Goal: Task Accomplishment & Management: Use online tool/utility

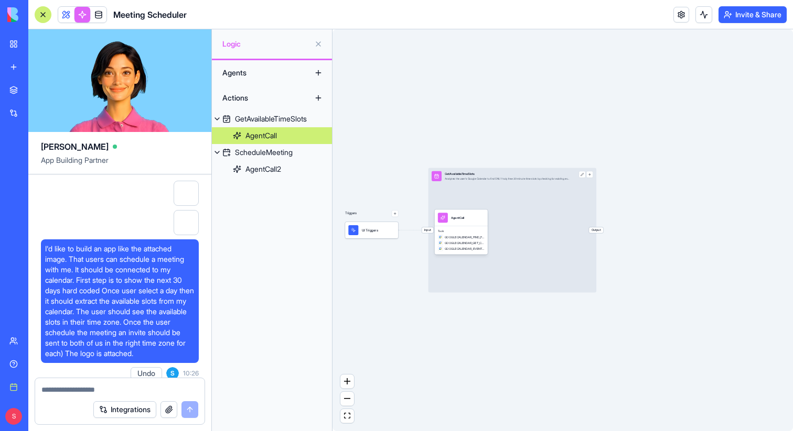
scroll to position [24527, 0]
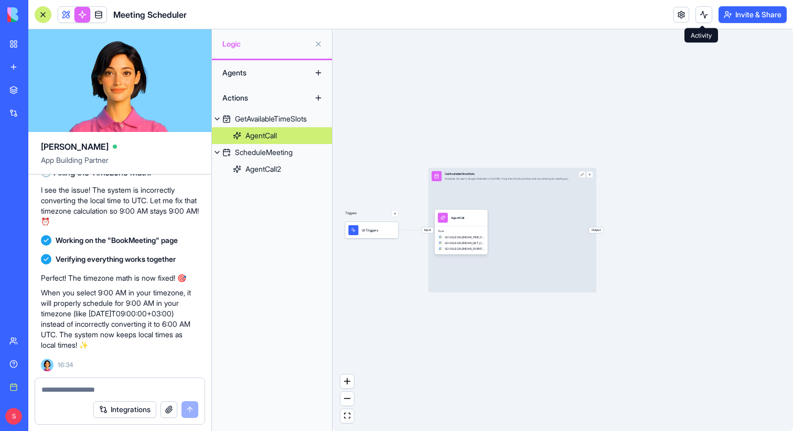
click at [703, 15] on button at bounding box center [703, 14] width 17 height 17
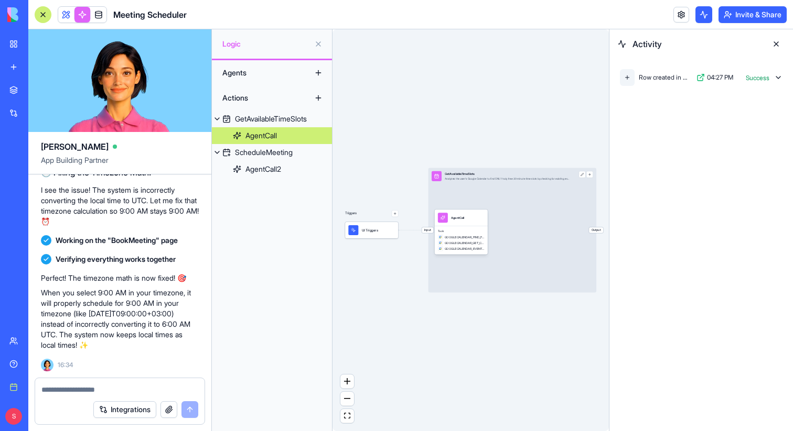
click at [775, 44] on button at bounding box center [776, 44] width 17 height 17
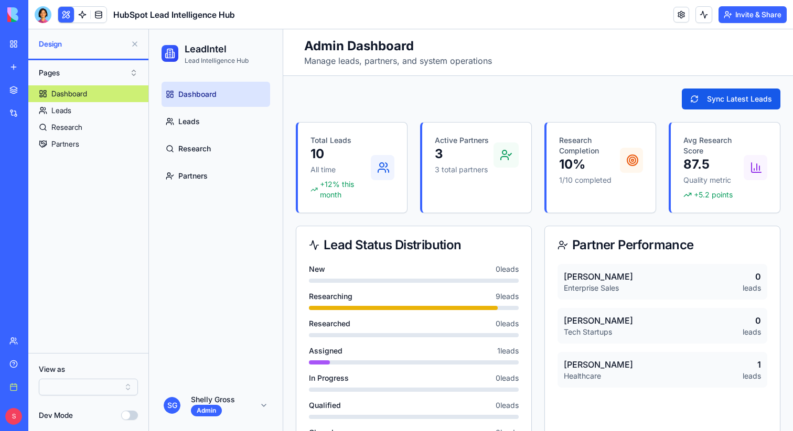
click at [138, 44] on button at bounding box center [134, 44] width 17 height 17
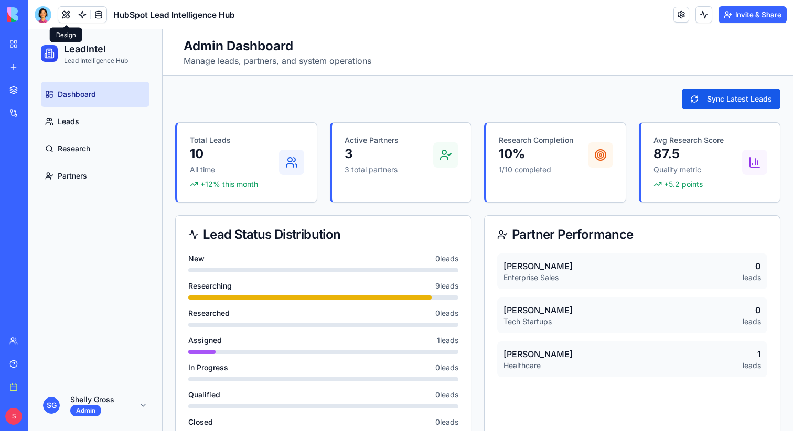
click at [235, 103] on div "Sync Latest Leads" at bounding box center [477, 99] width 605 height 21
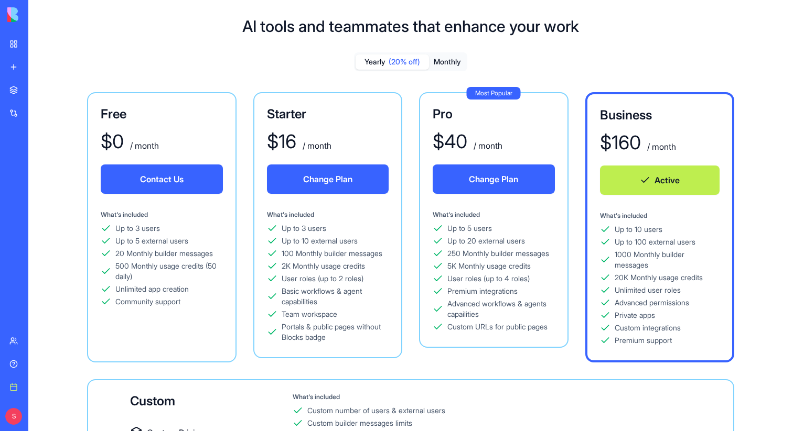
scroll to position [37, 0]
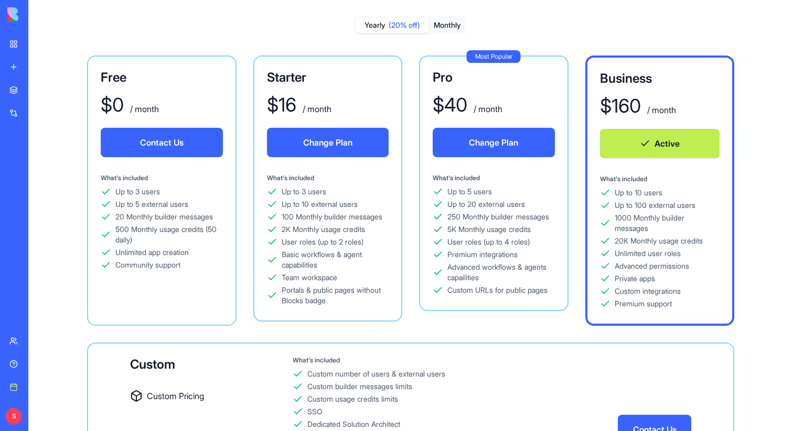
click at [18, 35] on link "My workspace" at bounding box center [24, 44] width 42 height 21
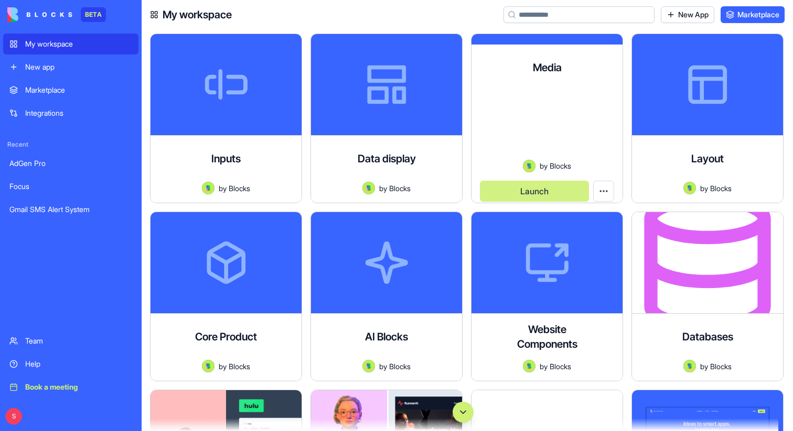
click at [589, 13] on input at bounding box center [578, 14] width 151 height 17
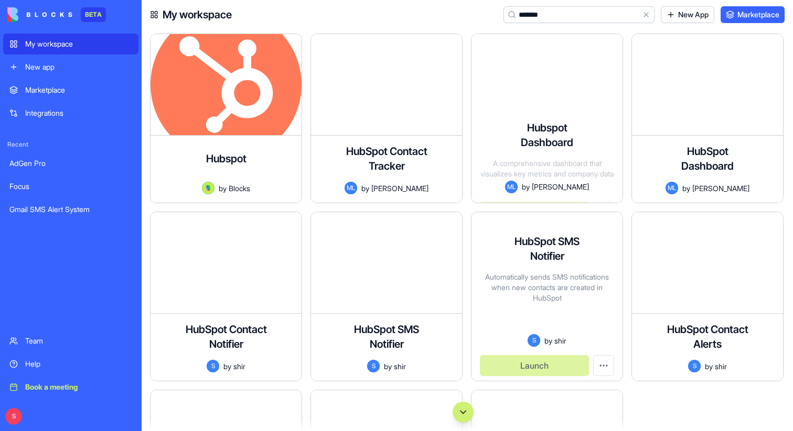
scroll to position [315, 0]
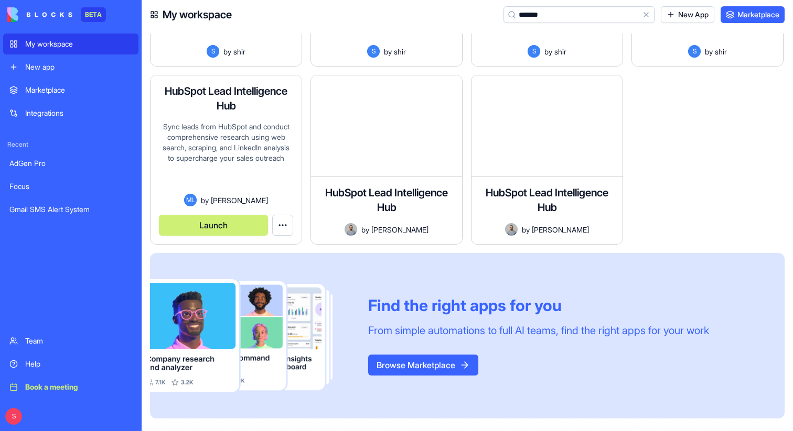
type input "*******"
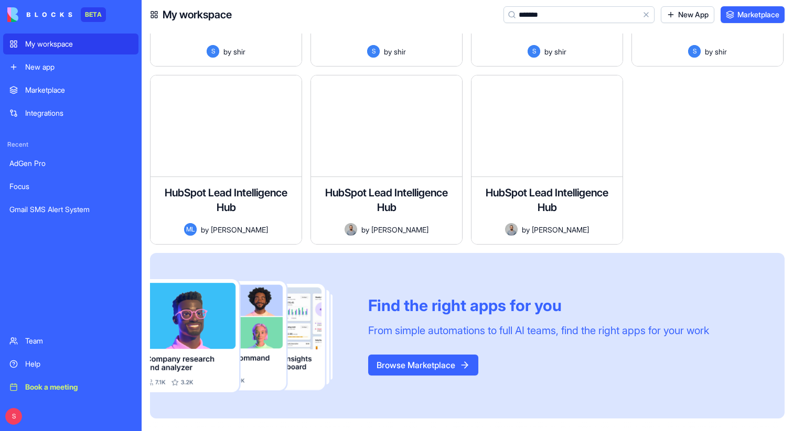
click at [240, 265] on div at bounding box center [250, 336] width 201 height 166
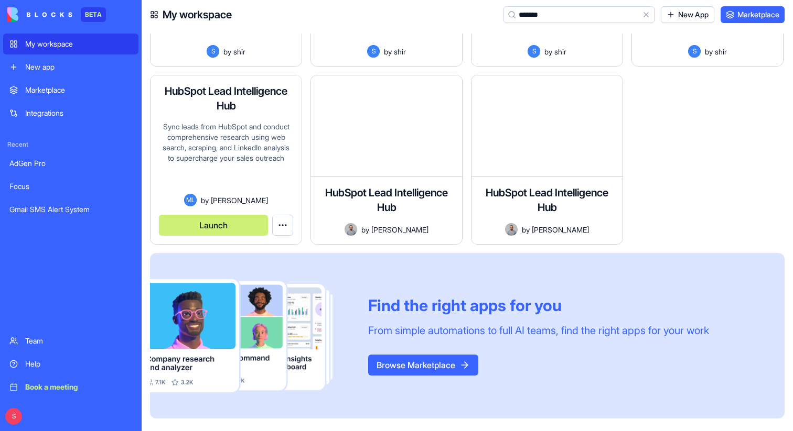
click at [223, 225] on button "Launch" at bounding box center [213, 225] width 109 height 21
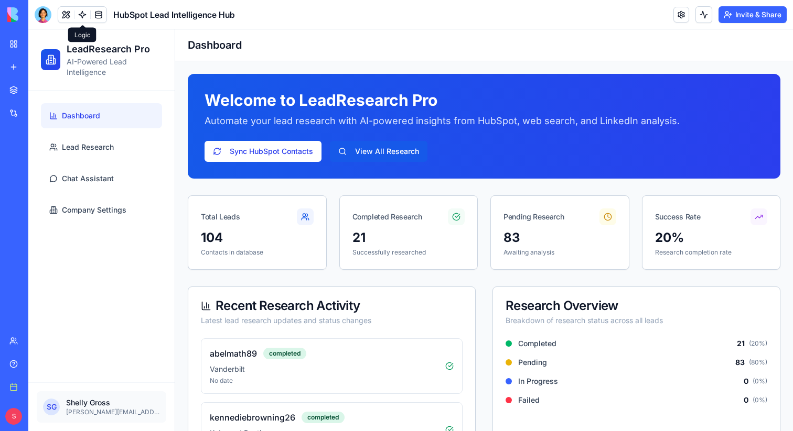
click at [79, 16] on link at bounding box center [82, 15] width 16 height 16
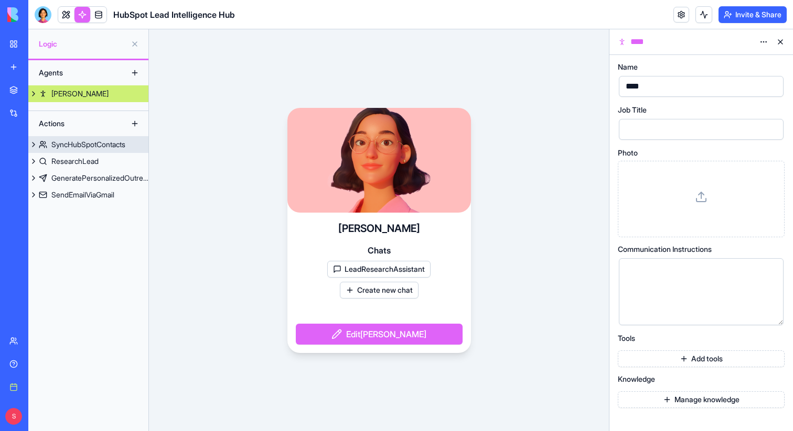
click at [84, 147] on div "SyncHubSpotContacts" at bounding box center [88, 144] width 74 height 10
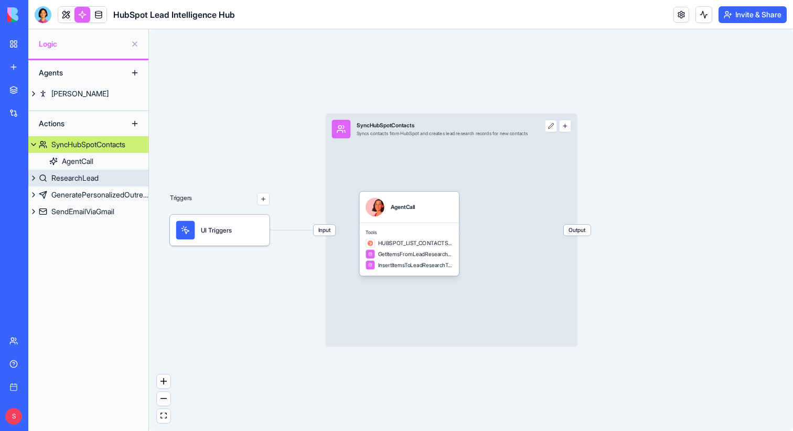
click at [56, 180] on div "ResearchLead" at bounding box center [74, 178] width 47 height 10
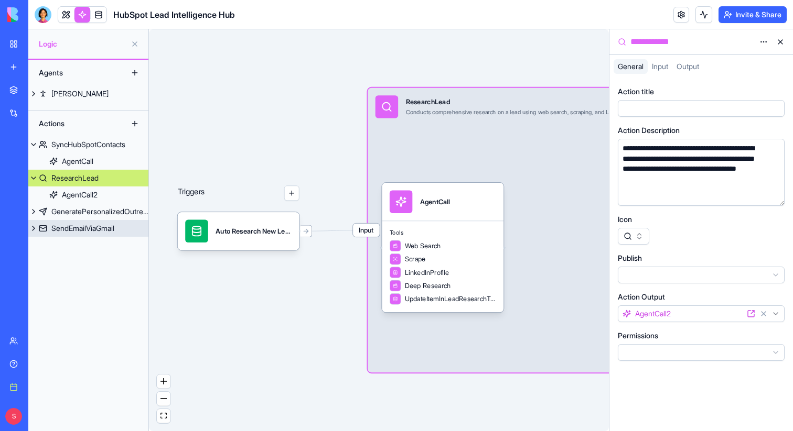
click at [82, 225] on div "SendEmailViaGmail" at bounding box center [82, 228] width 63 height 10
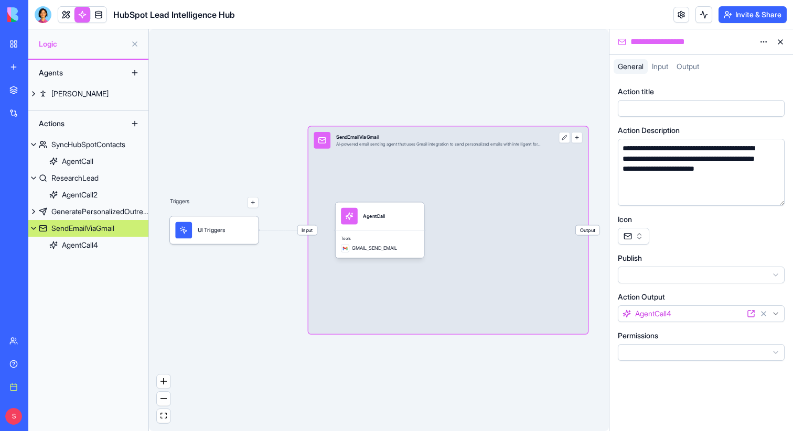
click at [780, 37] on button at bounding box center [780, 42] width 17 height 17
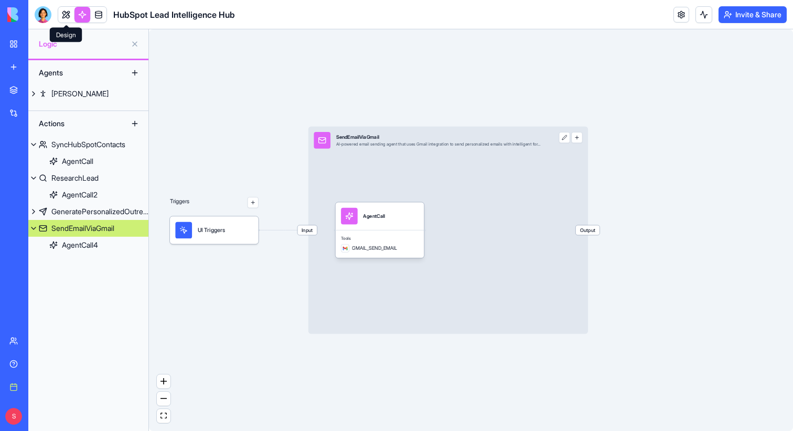
click at [60, 16] on link at bounding box center [66, 15] width 16 height 16
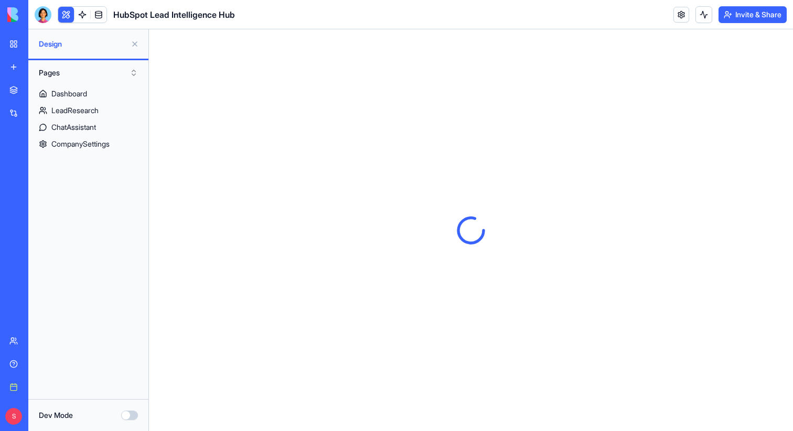
click at [39, 42] on div "My workspace" at bounding box center [32, 44] width 14 height 10
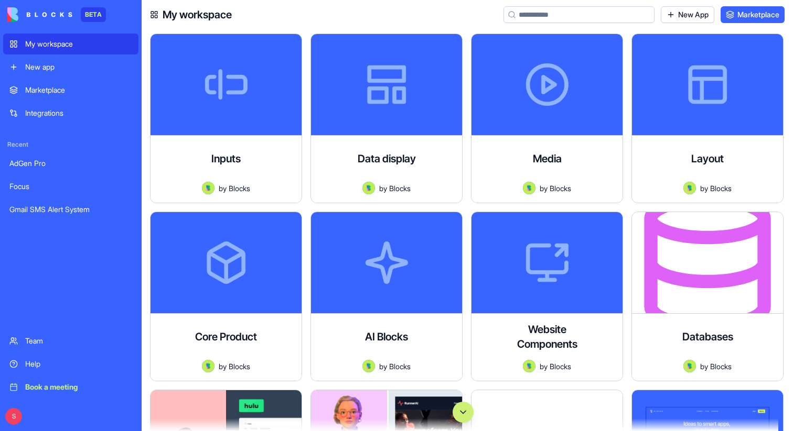
click at [585, 15] on input at bounding box center [578, 14] width 151 height 17
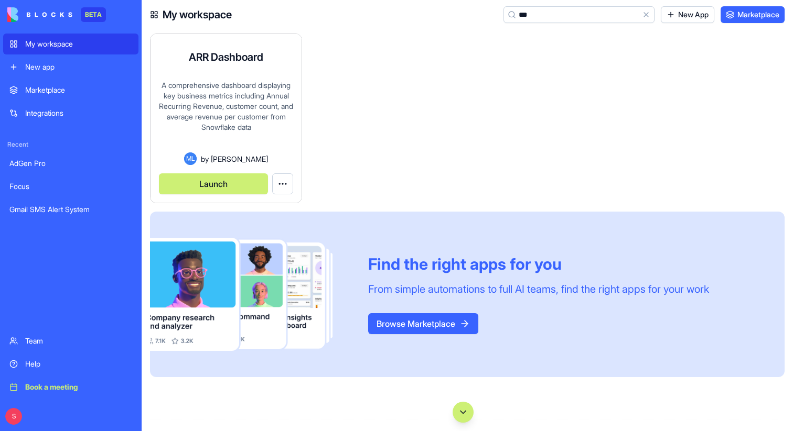
type input "***"
click at [235, 190] on button "Launch" at bounding box center [213, 184] width 109 height 21
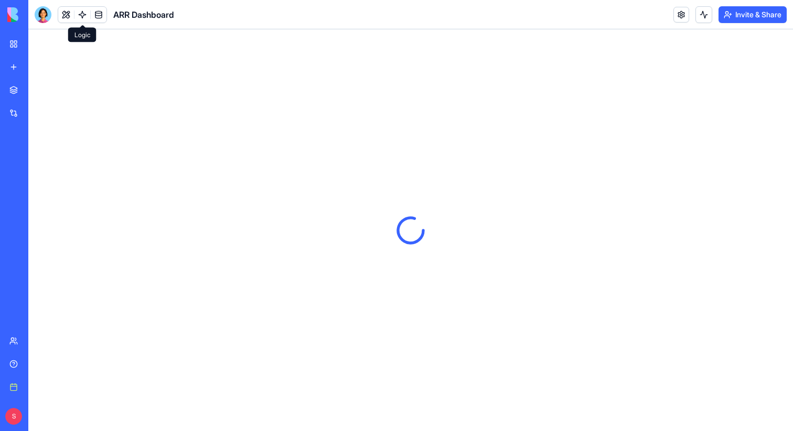
click at [85, 16] on link at bounding box center [82, 15] width 16 height 16
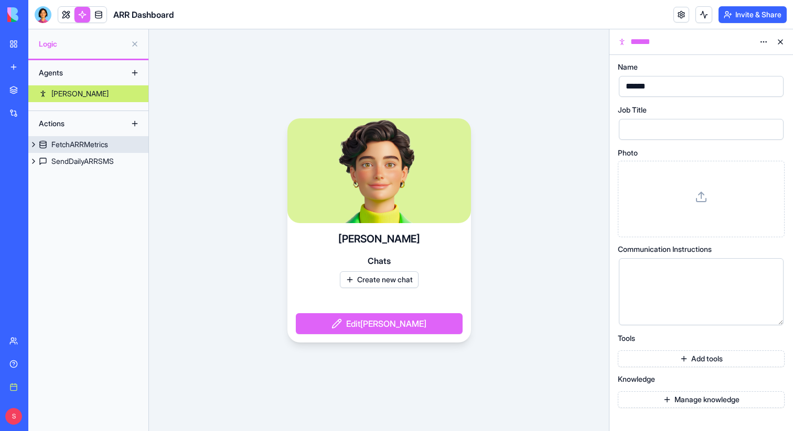
click at [93, 144] on div "FetchARRMetrics" at bounding box center [79, 144] width 57 height 10
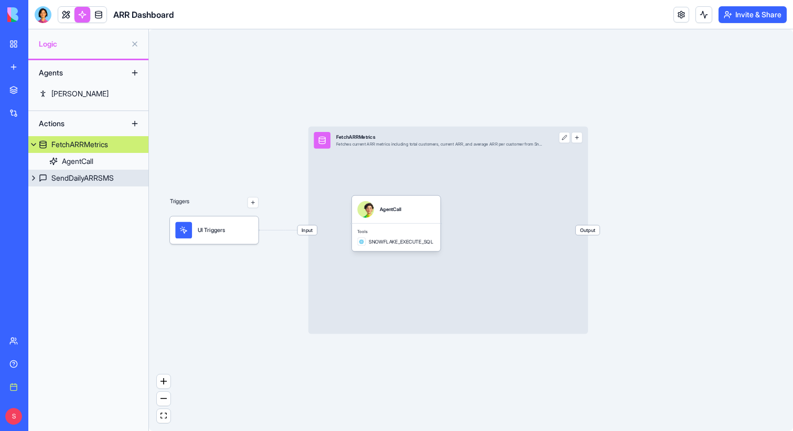
click at [65, 175] on div "SendDailyARRSMS" at bounding box center [82, 178] width 62 height 10
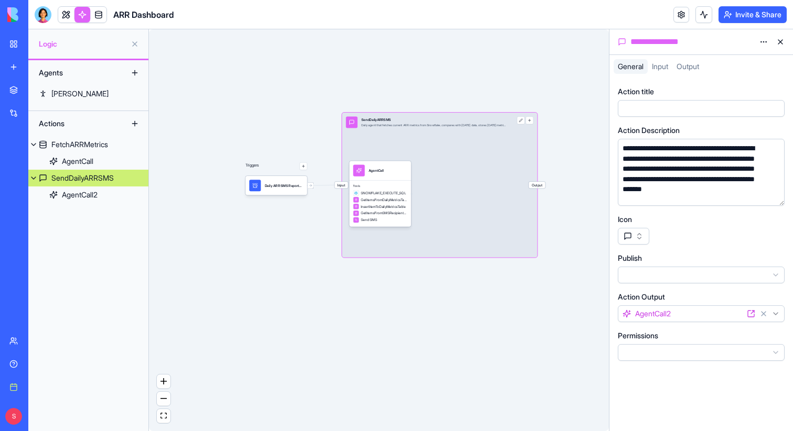
click at [780, 42] on button at bounding box center [780, 42] width 17 height 17
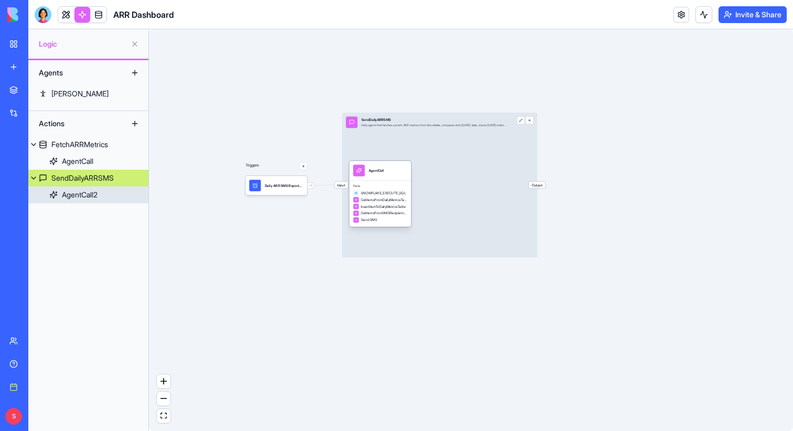
click at [367, 174] on div "AgentCall" at bounding box center [380, 171] width 54 height 12
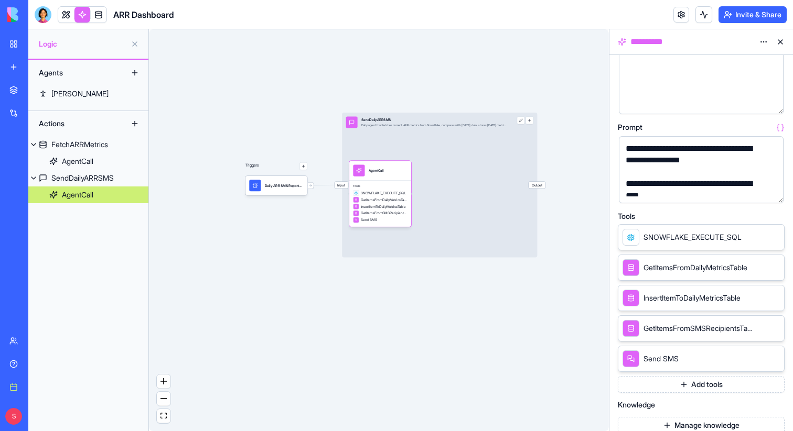
click at [781, 40] on button at bounding box center [780, 42] width 17 height 17
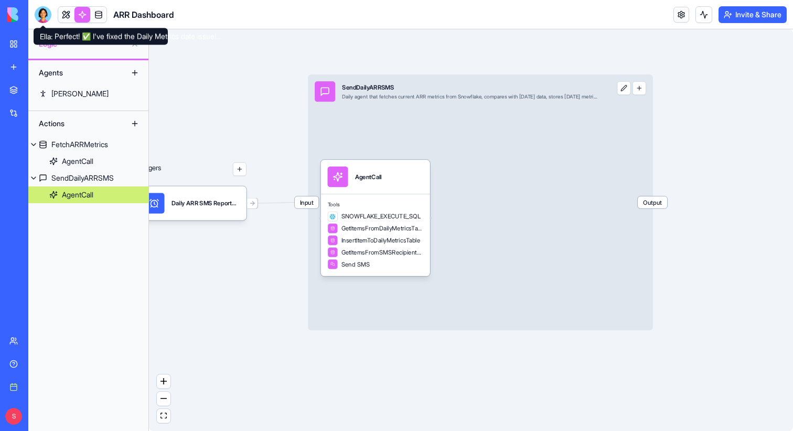
click at [42, 19] on div at bounding box center [43, 14] width 17 height 17
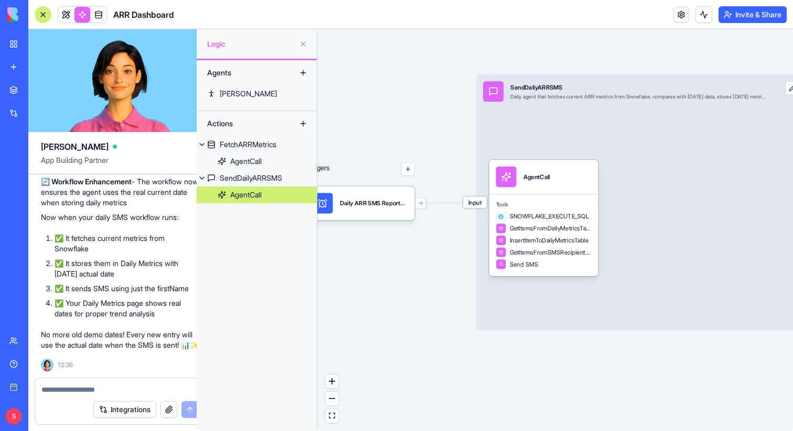
scroll to position [4491, 0]
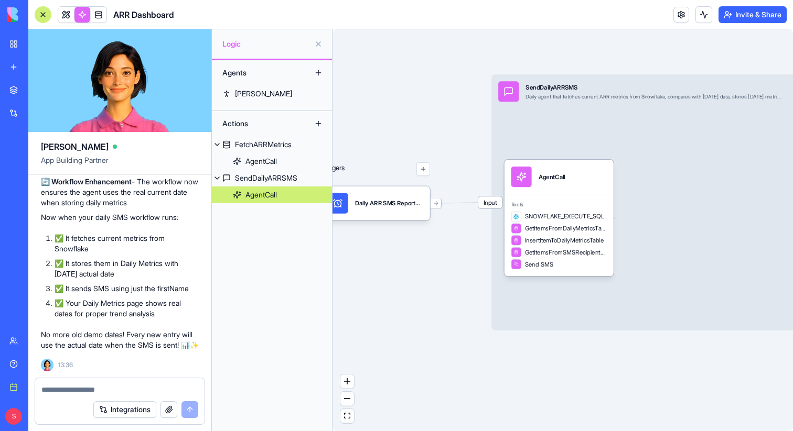
click at [40, 14] on div at bounding box center [43, 14] width 17 height 17
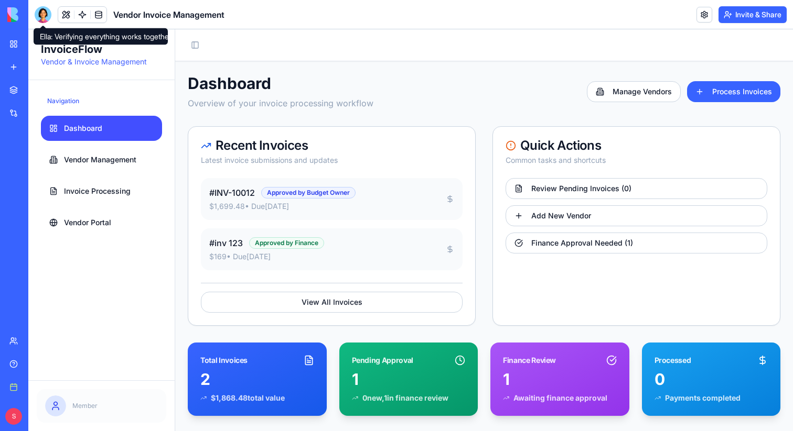
click at [40, 18] on div at bounding box center [43, 14] width 17 height 17
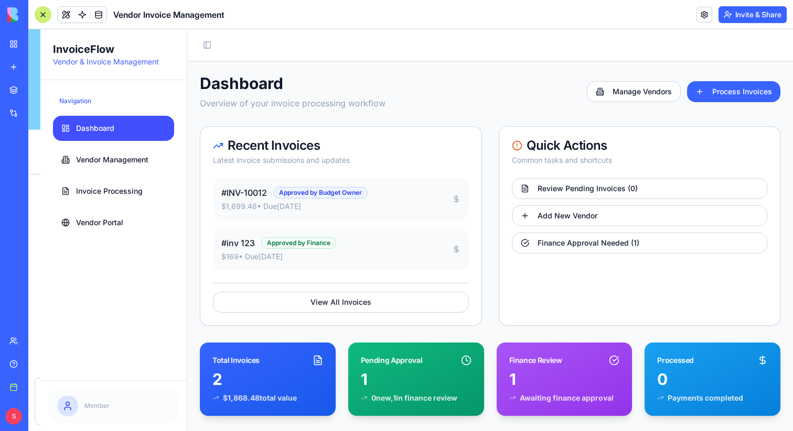
scroll to position [9576, 0]
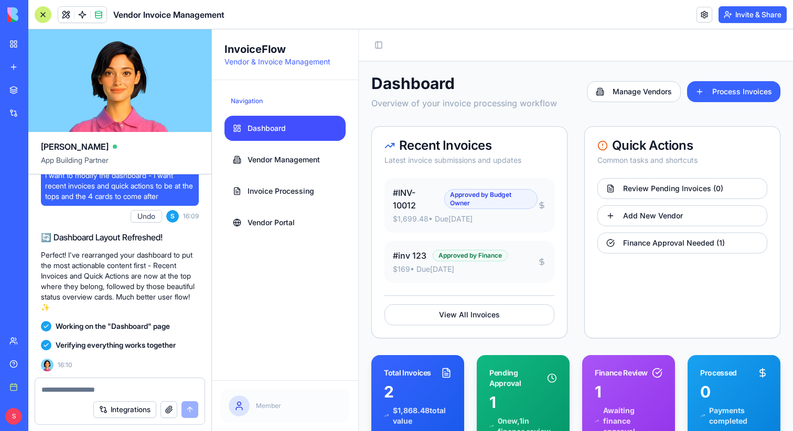
click at [48, 16] on div at bounding box center [43, 14] width 17 height 17
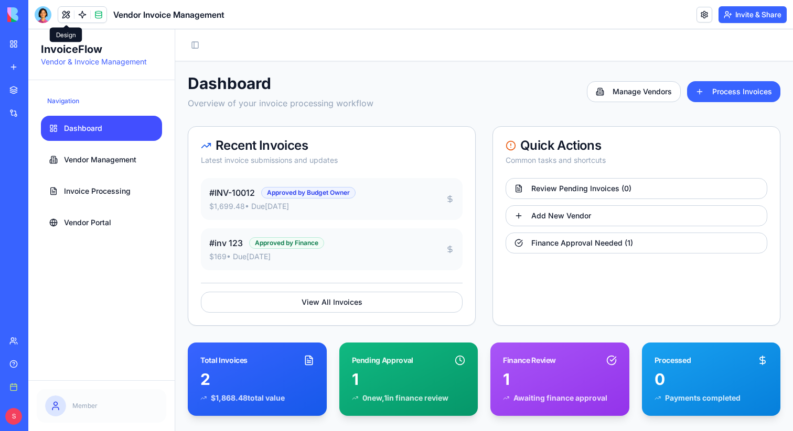
click at [59, 16] on button at bounding box center [66, 15] width 16 height 16
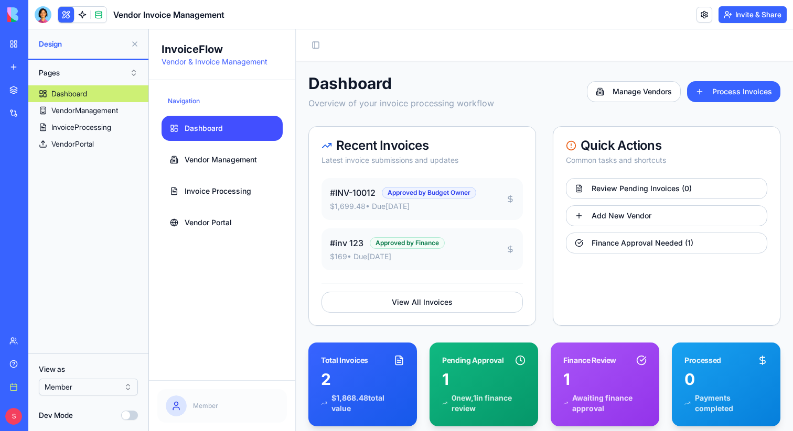
click at [94, 386] on html "BETA My workspace New app Marketplace Integrations Recent Email Marketing Gener…" at bounding box center [396, 215] width 793 height 431
click at [80, 313] on html "BETA My workspace New app Marketplace Integrations Recent Email Marketing Gener…" at bounding box center [396, 215] width 793 height 431
click at [753, 12] on button "Invite & Share" at bounding box center [752, 14] width 68 height 17
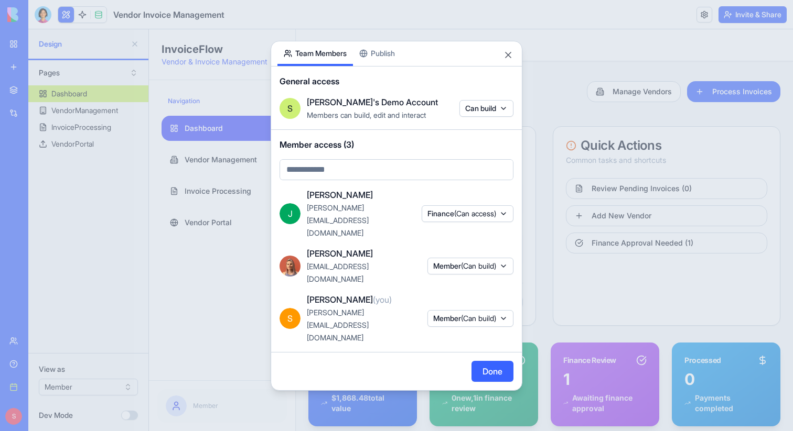
click at [490, 268] on span "(Can build)" at bounding box center [478, 266] width 35 height 9
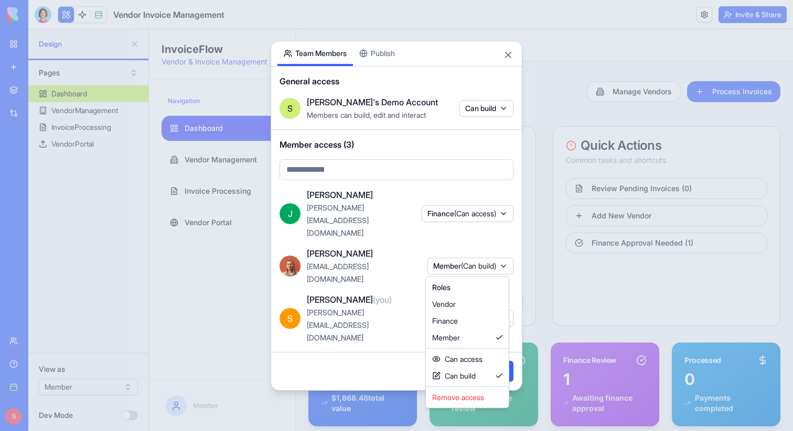
click at [372, 322] on div at bounding box center [396, 215] width 793 height 431
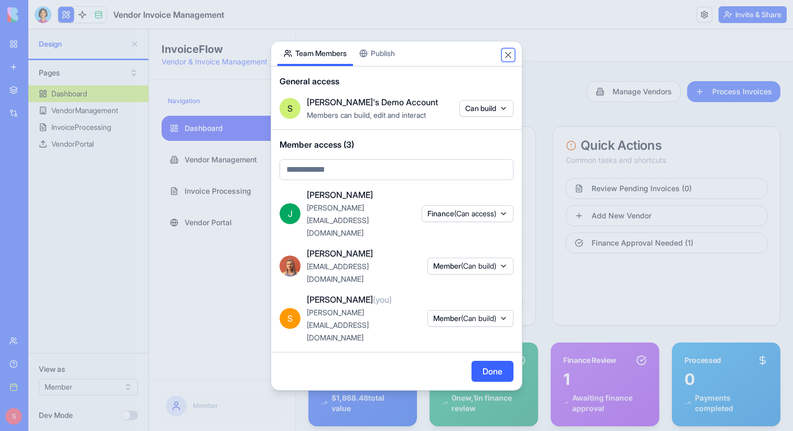
click at [509, 60] on button "Close" at bounding box center [508, 55] width 10 height 10
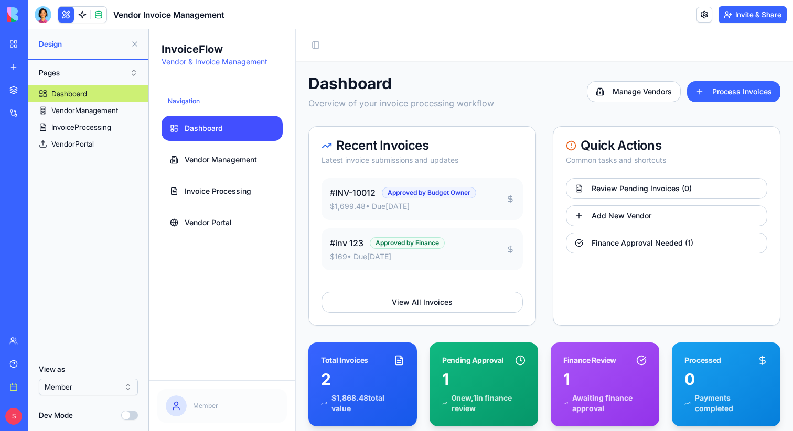
click at [135, 44] on button at bounding box center [134, 44] width 17 height 17
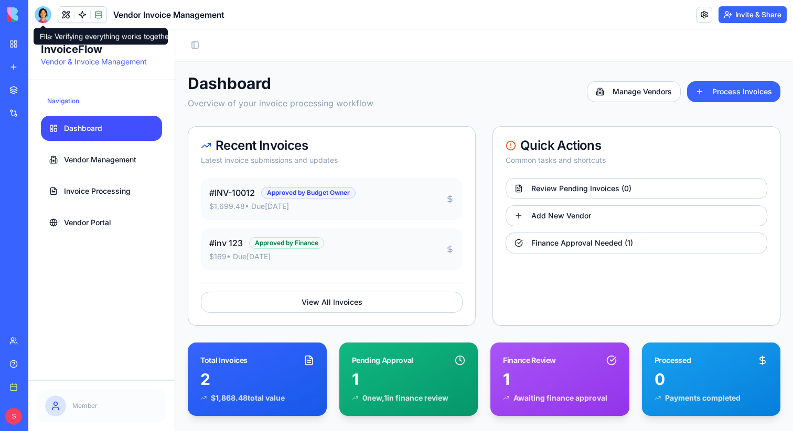
click at [48, 14] on div at bounding box center [43, 14] width 17 height 17
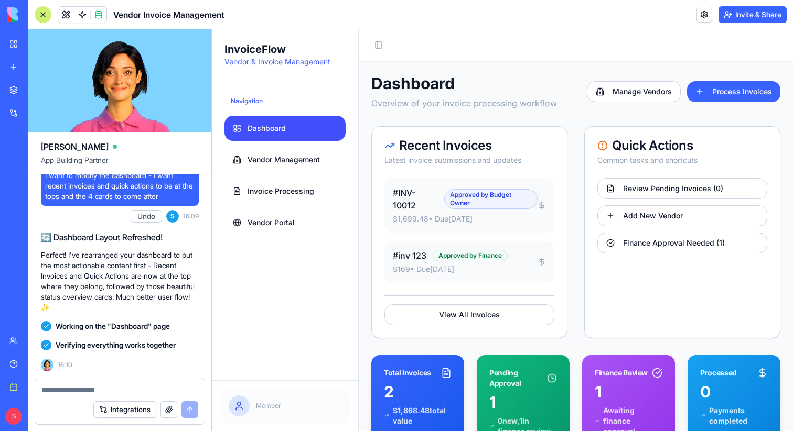
click at [106, 389] on textarea at bounding box center [119, 390] width 157 height 10
click at [41, 14] on div at bounding box center [43, 14] width 17 height 17
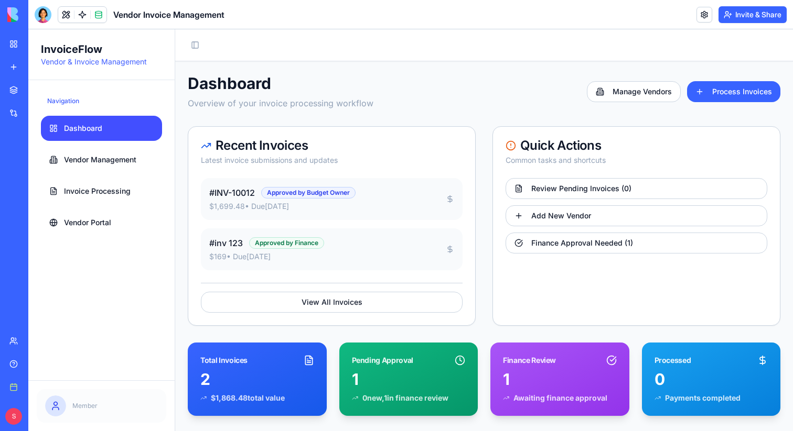
click at [760, 15] on button "Invite & Share" at bounding box center [752, 14] width 68 height 17
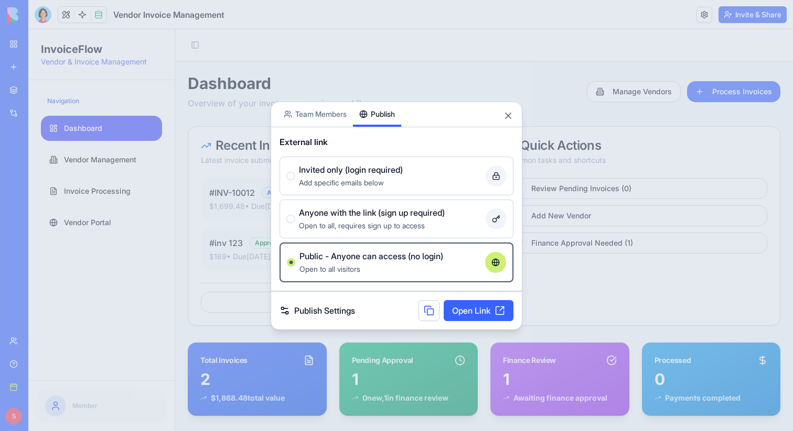
click at [385, 86] on body "BETA My workspace New app Marketplace Integrations Recent Email Marketing Gener…" at bounding box center [396, 215] width 793 height 431
click at [377, 213] on span "Anyone with the link (sign up required)" at bounding box center [372, 213] width 146 height 13
click at [295, 215] on button "Anyone with the link (sign up required) Open to all, requires sign up to access" at bounding box center [290, 219] width 8 height 8
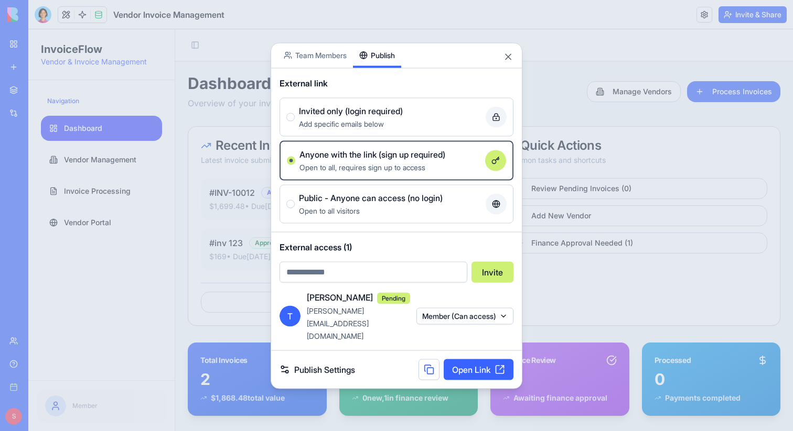
click at [381, 117] on span "Invited only (login required)" at bounding box center [351, 110] width 104 height 13
click at [295, 121] on button "Invited only (login required) Add specific emails below" at bounding box center [290, 117] width 8 height 8
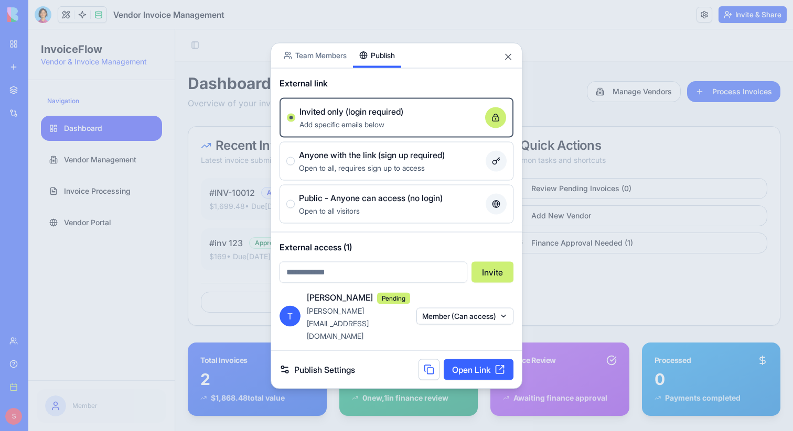
click at [501, 67] on div "Share App Team Members Publish" at bounding box center [396, 55] width 251 height 25
click at [508, 62] on button "Close" at bounding box center [508, 56] width 10 height 10
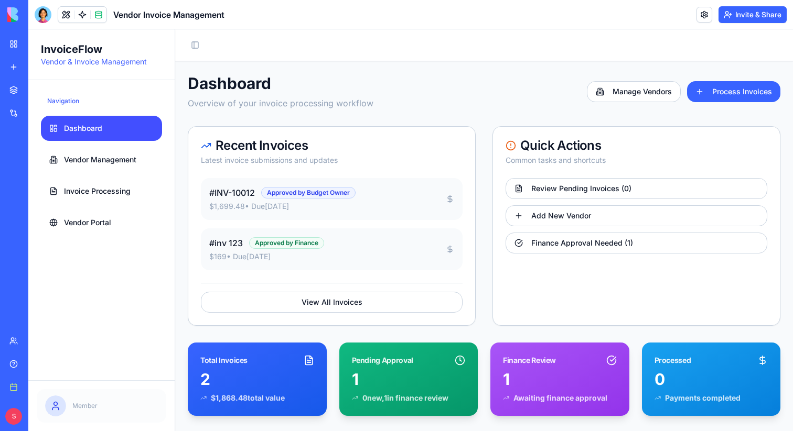
click at [743, 20] on button "Invite & Share" at bounding box center [752, 14] width 68 height 17
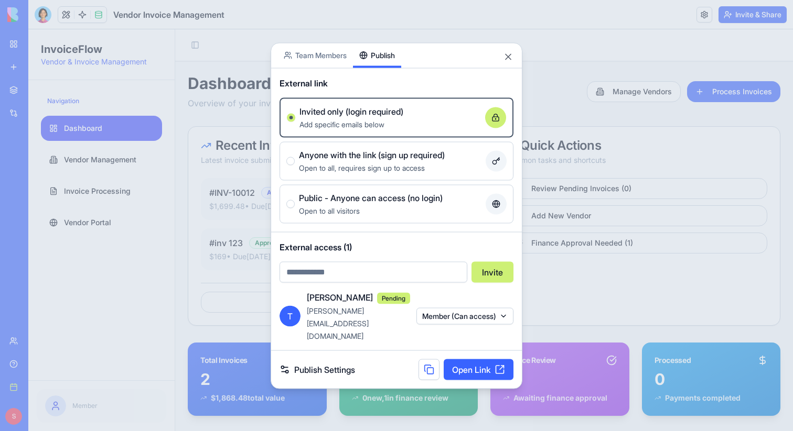
click at [317, 64] on body "BETA My workspace New app Marketplace Integrations Recent Email Marketing Gener…" at bounding box center [396, 215] width 793 height 431
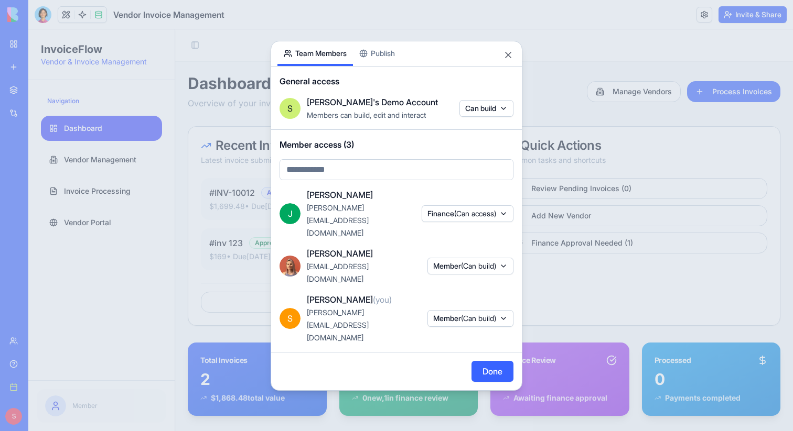
click at [384, 85] on div "Share App Team Members Publish General access S Shelly's Demo Account Members c…" at bounding box center [397, 216] width 252 height 350
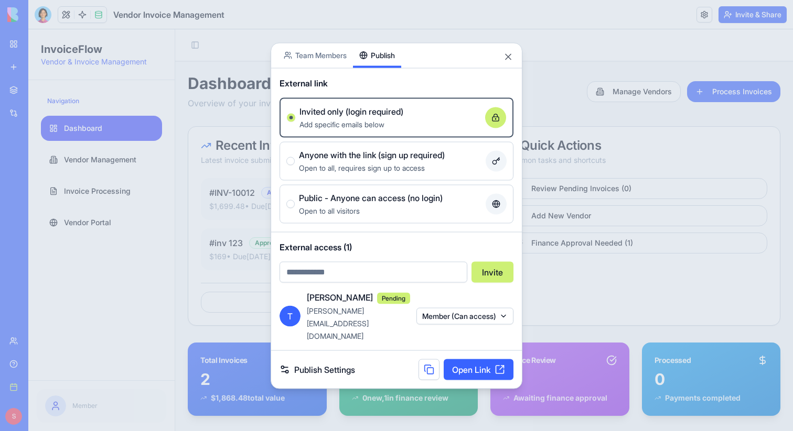
click at [321, 283] on input "email" at bounding box center [373, 272] width 188 height 21
click at [385, 161] on span "Anyone with the link (sign up required)" at bounding box center [372, 154] width 146 height 13
click at [295, 165] on button "Anyone with the link (sign up required) Open to all, requires sign up to access" at bounding box center [290, 161] width 8 height 8
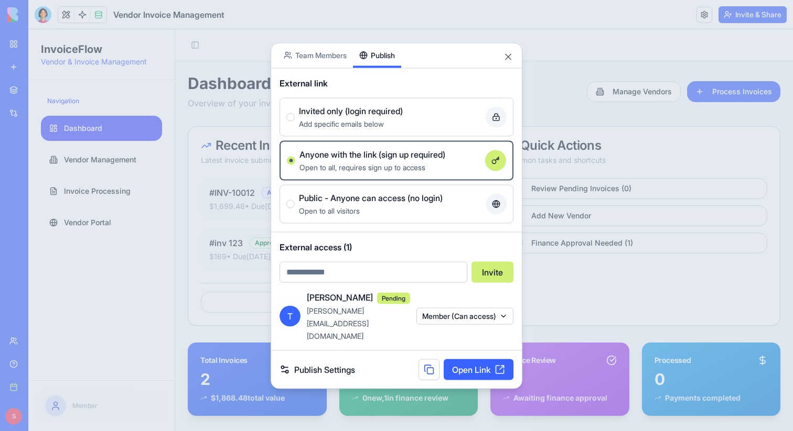
click at [380, 217] on div "Open to all visitors" at bounding box center [390, 210] width 182 height 13
click at [295, 208] on button "Public - Anyone can access (no login) Open to all visitors" at bounding box center [290, 204] width 8 height 8
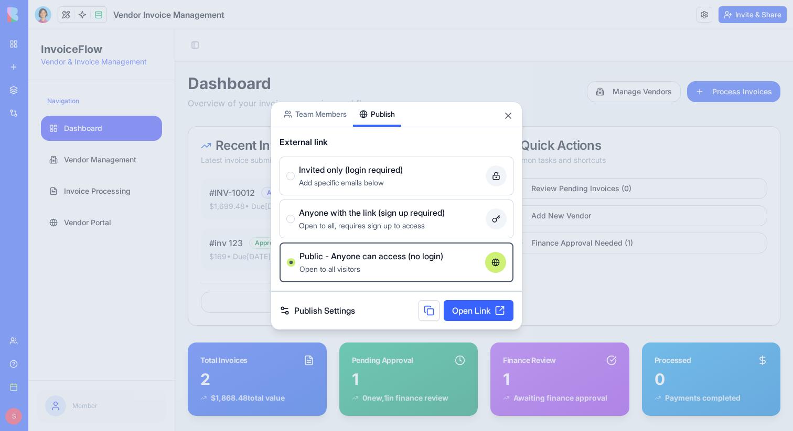
click at [373, 176] on div "Add specific emails below" at bounding box center [390, 182] width 182 height 13
click at [295, 176] on button "Invited only (login required) Add specific emails below" at bounding box center [290, 176] width 8 height 8
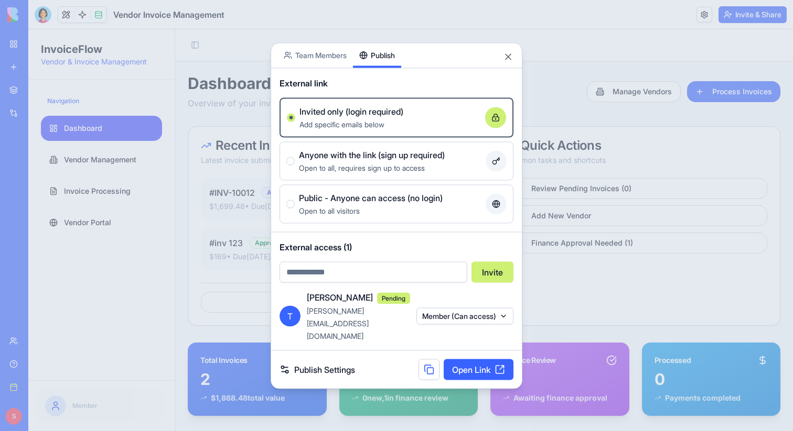
click at [483, 316] on button "Member (Can access)" at bounding box center [464, 316] width 97 height 17
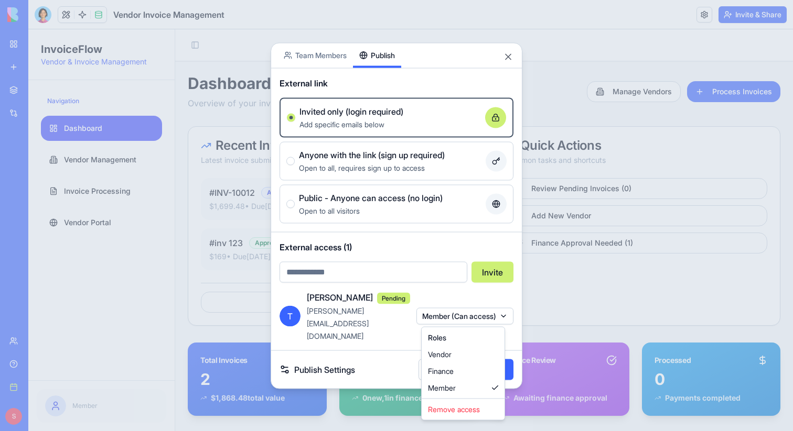
click at [508, 70] on div at bounding box center [396, 215] width 793 height 431
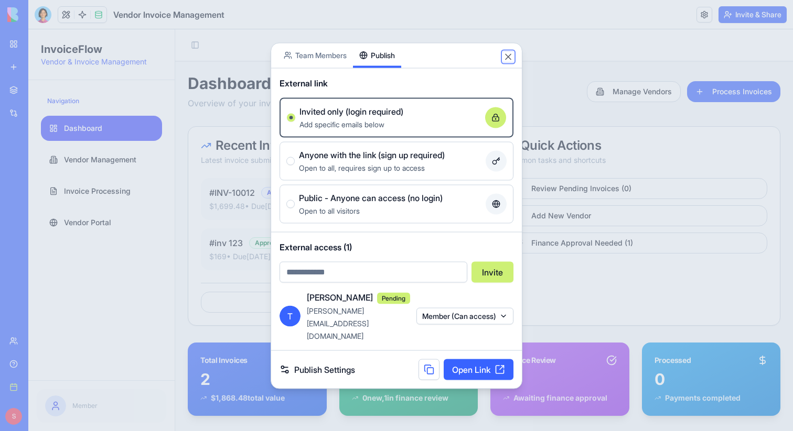
click at [508, 62] on button "Close" at bounding box center [508, 56] width 10 height 10
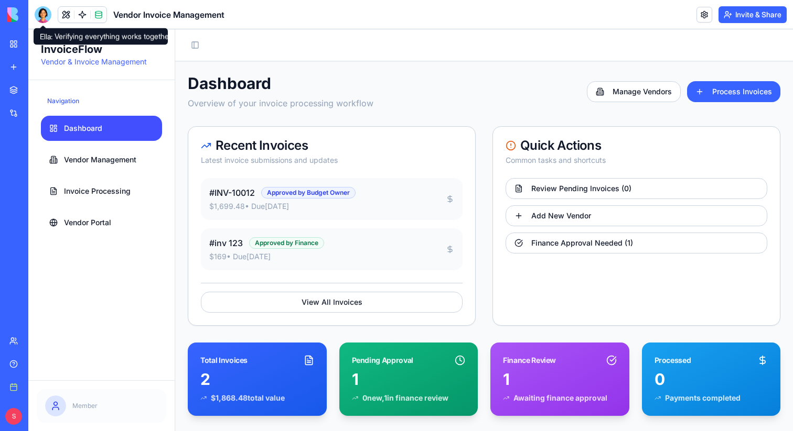
click at [46, 11] on div at bounding box center [43, 14] width 17 height 17
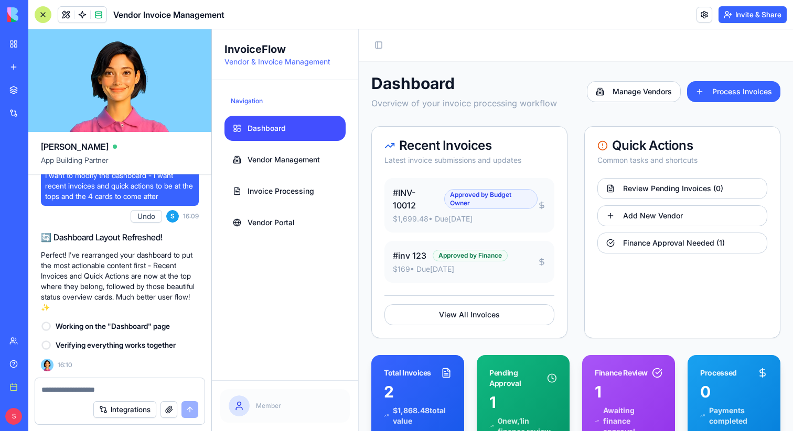
click at [78, 393] on textarea at bounding box center [119, 390] width 157 height 10
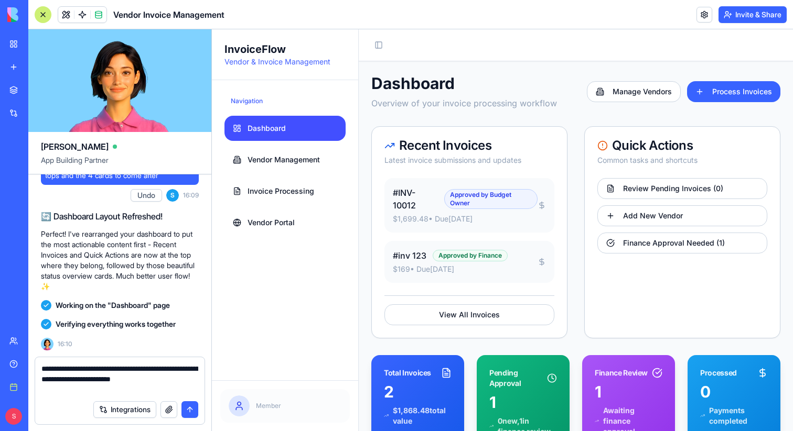
type textarea "**********"
drag, startPoint x: 77, startPoint y: 394, endPoint x: 34, endPoint y: 368, distance: 50.8
click at [34, 368] on div "**********" at bounding box center [119, 394] width 183 height 74
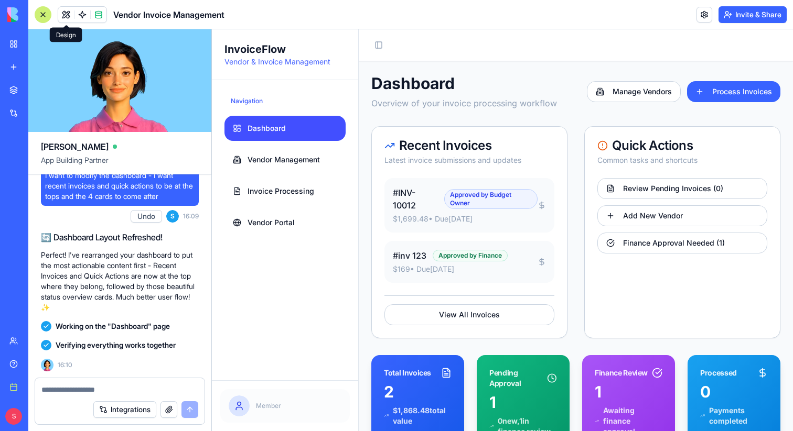
click at [70, 13] on button at bounding box center [66, 15] width 16 height 16
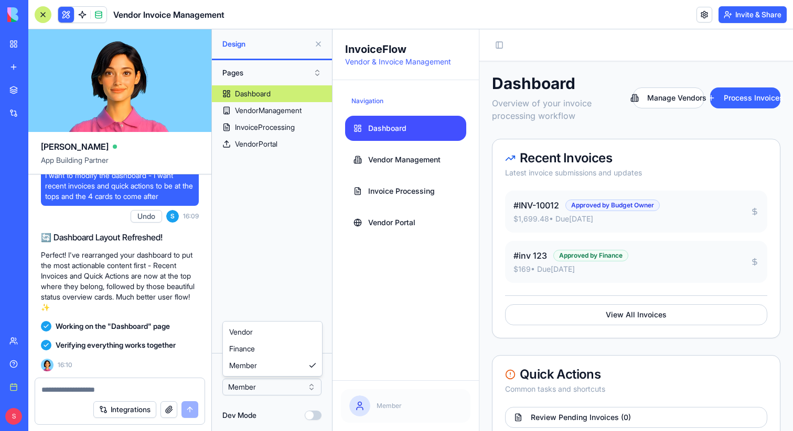
click at [271, 386] on html "BETA My workspace New app Marketplace Integrations Recent Email Marketing Gener…" at bounding box center [396, 215] width 793 height 431
click at [271, 233] on html "BETA My workspace New app Marketplace Integrations Recent Email Marketing Gener…" at bounding box center [396, 215] width 793 height 431
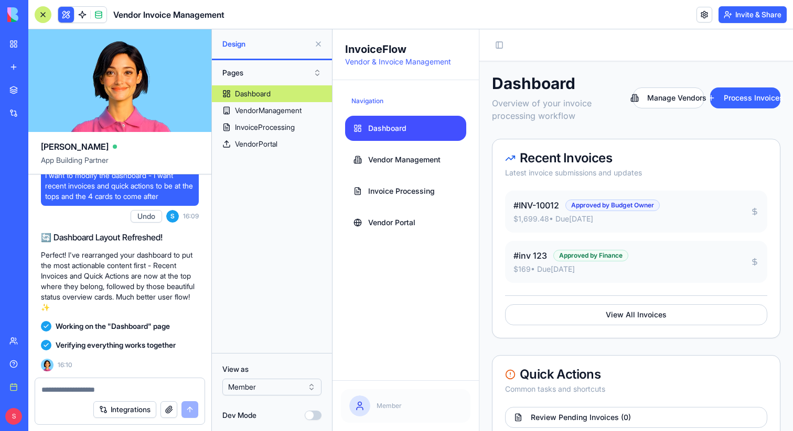
click at [320, 46] on button at bounding box center [318, 44] width 17 height 17
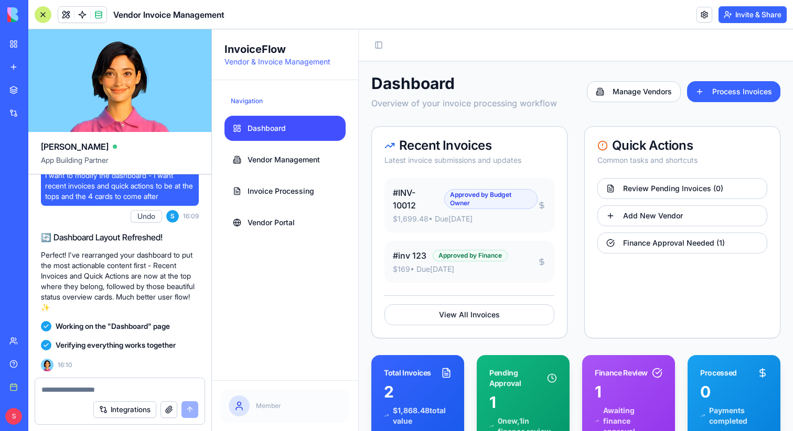
click at [44, 16] on div at bounding box center [43, 14] width 17 height 17
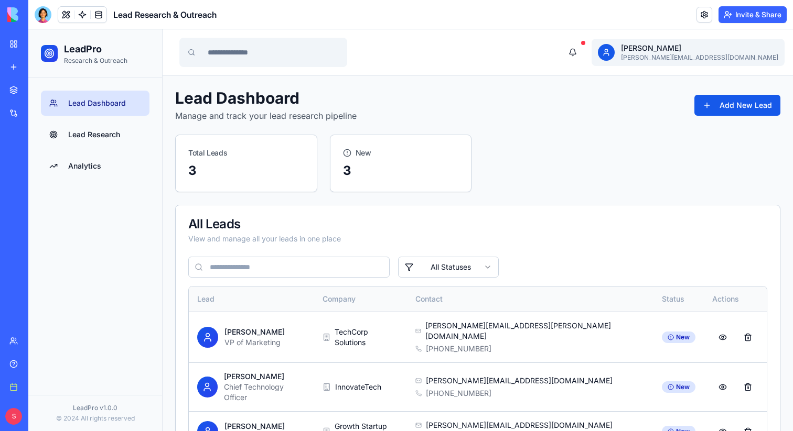
click at [10, 66] on link "New app" at bounding box center [24, 67] width 42 height 21
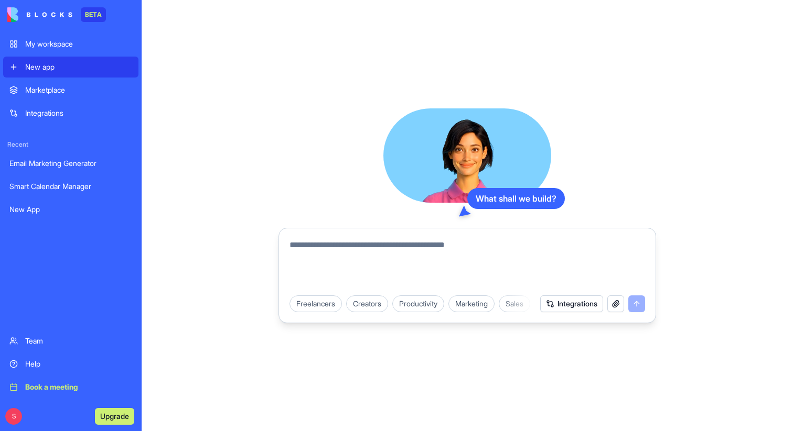
click at [414, 257] on textarea at bounding box center [466, 264] width 355 height 50
click at [564, 301] on button "Integrations" at bounding box center [571, 304] width 63 height 17
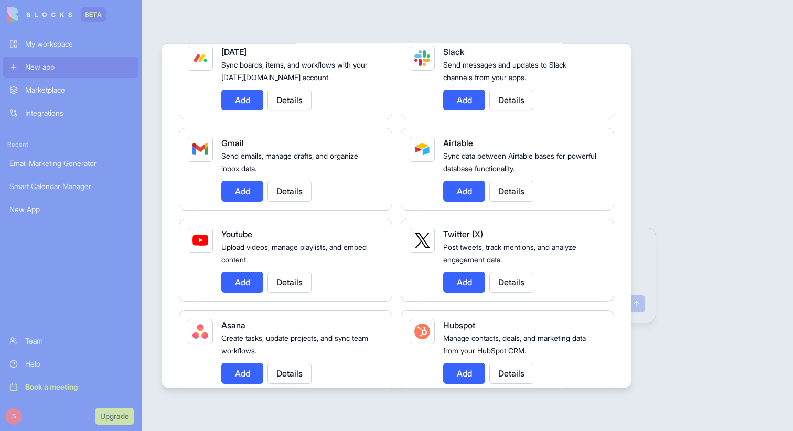
scroll to position [105, 0]
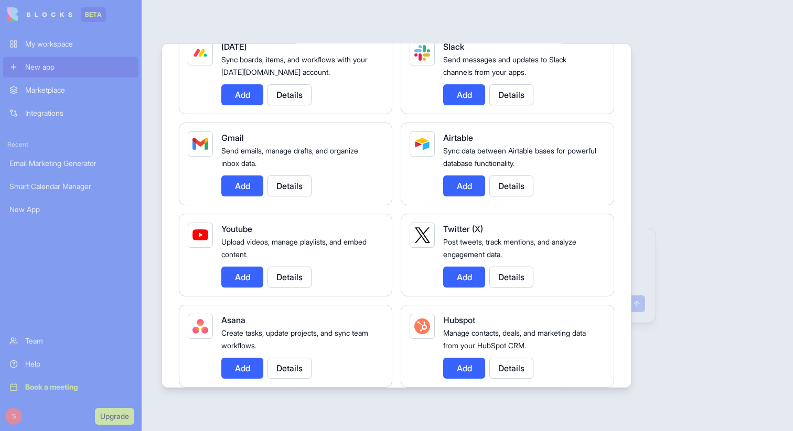
click at [280, 185] on button "Details" at bounding box center [289, 185] width 44 height 21
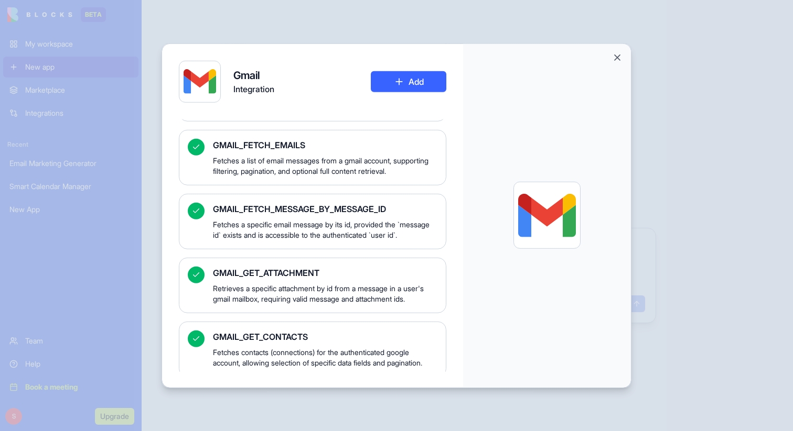
scroll to position [0, 0]
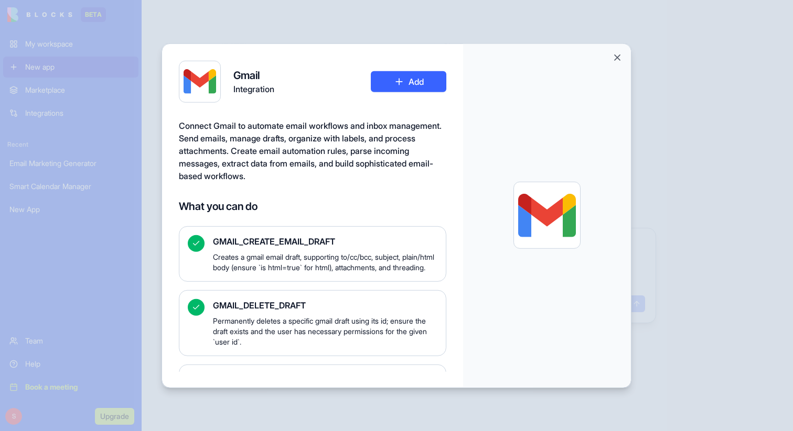
click at [426, 79] on button "Add" at bounding box center [408, 81] width 75 height 21
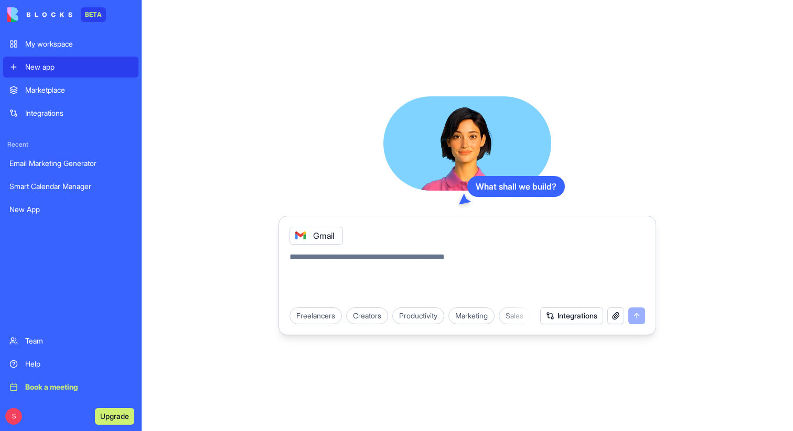
click at [397, 254] on textarea at bounding box center [466, 276] width 355 height 50
type textarea "*"
click at [298, 236] on icon at bounding box center [300, 236] width 8 height 8
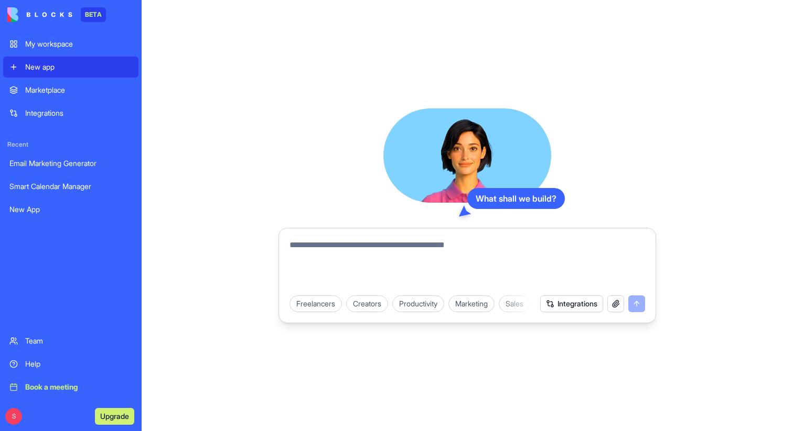
click at [305, 245] on textarea at bounding box center [466, 264] width 355 height 50
click at [416, 247] on textarea "**********" at bounding box center [466, 264] width 355 height 50
click at [440, 250] on textarea "**********" at bounding box center [466, 264] width 355 height 50
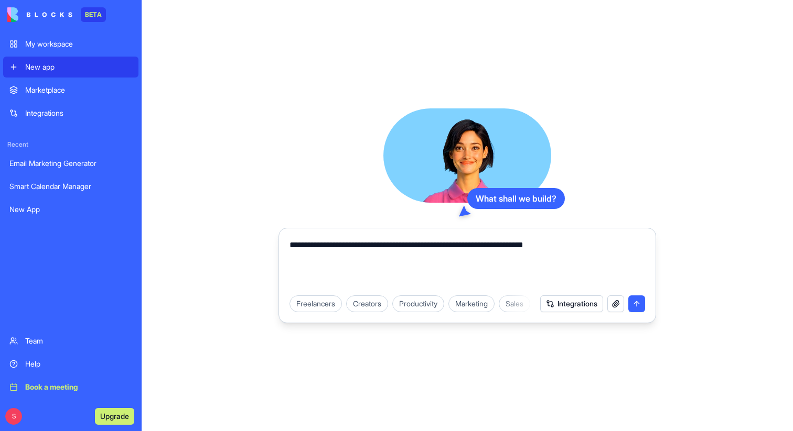
click at [582, 248] on textarea "**********" at bounding box center [466, 264] width 355 height 50
click at [390, 257] on textarea "**********" at bounding box center [466, 264] width 355 height 50
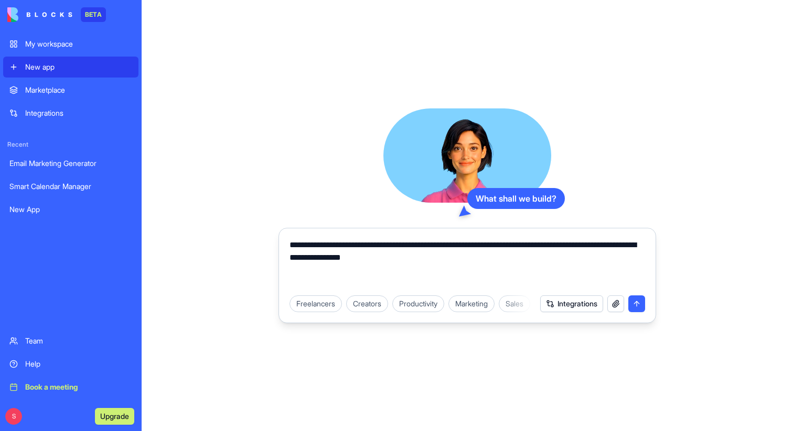
click at [491, 259] on textarea "**********" at bounding box center [466, 264] width 355 height 50
click at [596, 248] on textarea "**********" at bounding box center [466, 264] width 355 height 50
type textarea "**********"
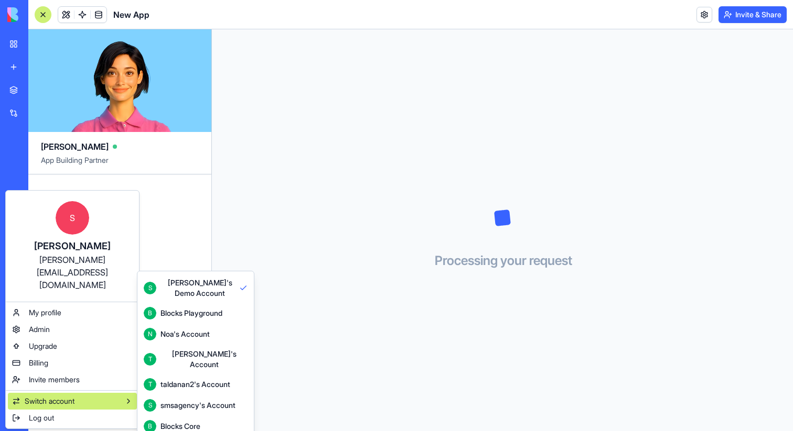
click at [456, 193] on html "BETA My workspace New app Marketplace Integrations Recent Smart Calendar Manage…" at bounding box center [396, 215] width 793 height 431
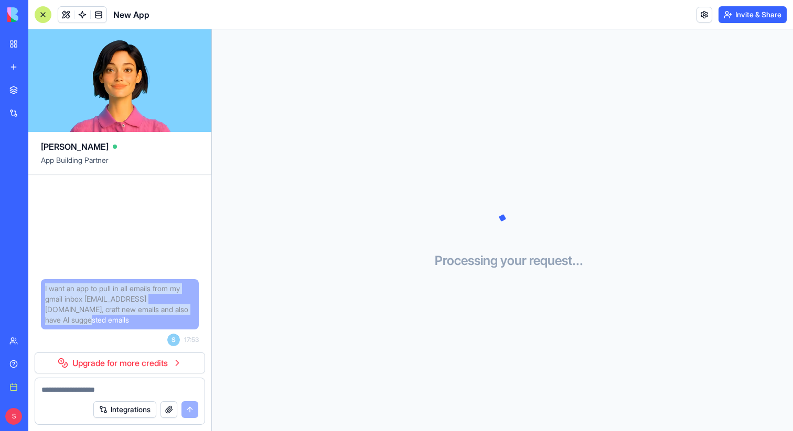
drag, startPoint x: 190, startPoint y: 319, endPoint x: 36, endPoint y: 298, distance: 155.6
click at [36, 298] on div "I want an app to pull in all emails from my gmail inbox michal@blocks.diy, craf…" at bounding box center [119, 264] width 183 height 178
copy span "I want an app to pull in all emails from my gmail inbox [EMAIL_ADDRESS][DOMAIN_…"
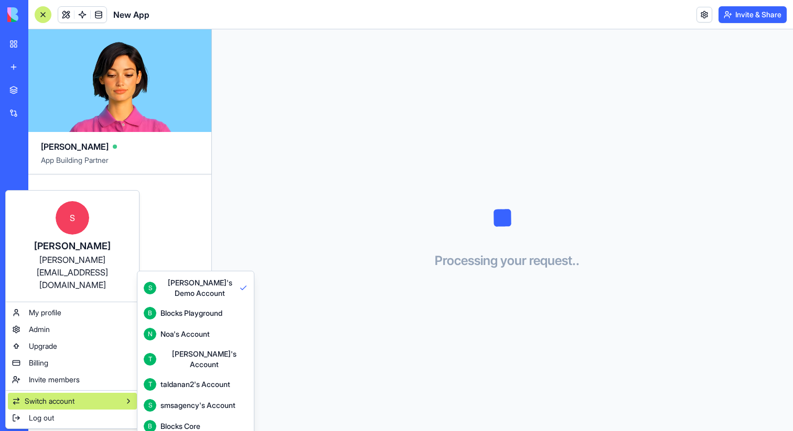
click at [195, 422] on div "Blocks Core" at bounding box center [180, 427] width 40 height 10
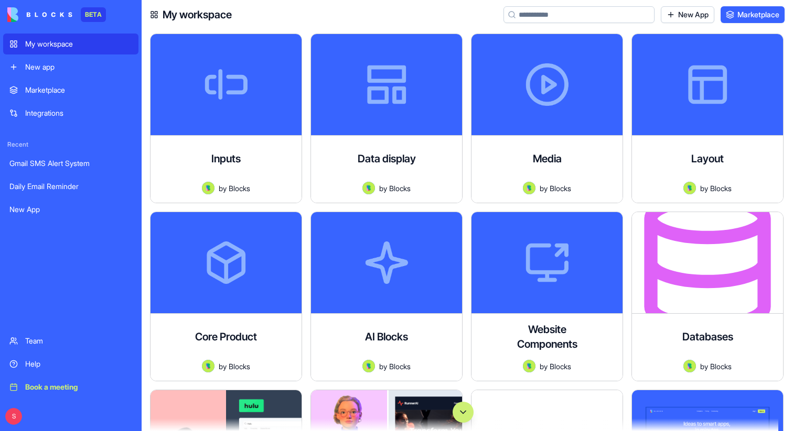
click at [59, 69] on div "New app" at bounding box center [78, 67] width 107 height 10
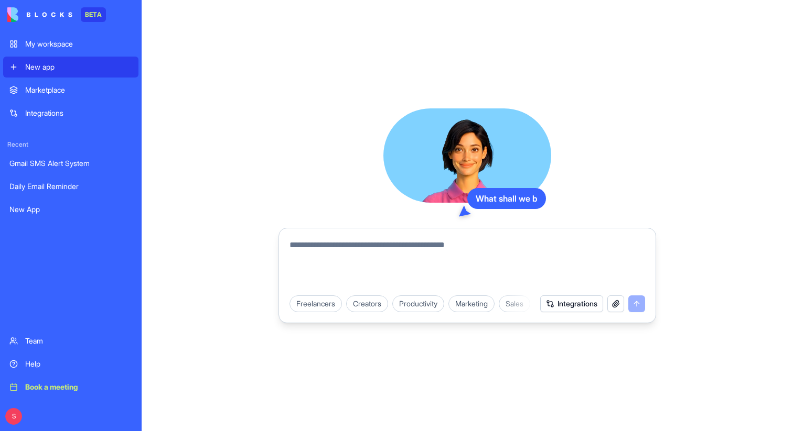
click at [316, 250] on textarea at bounding box center [466, 264] width 355 height 50
paste textarea "**********"
type textarea "**********"
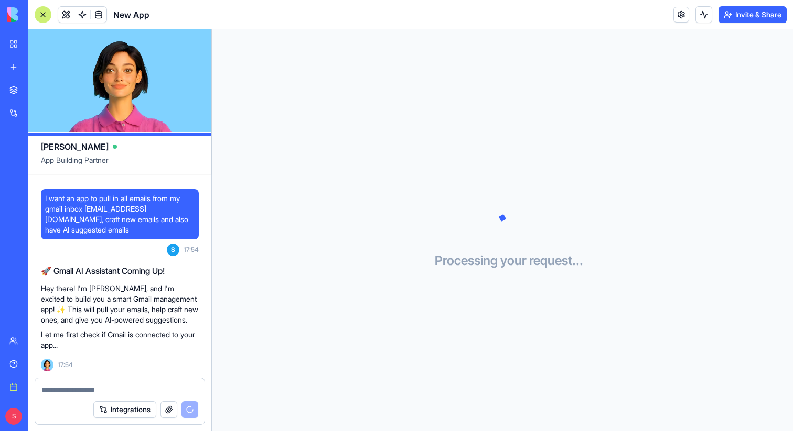
scroll to position [67, 0]
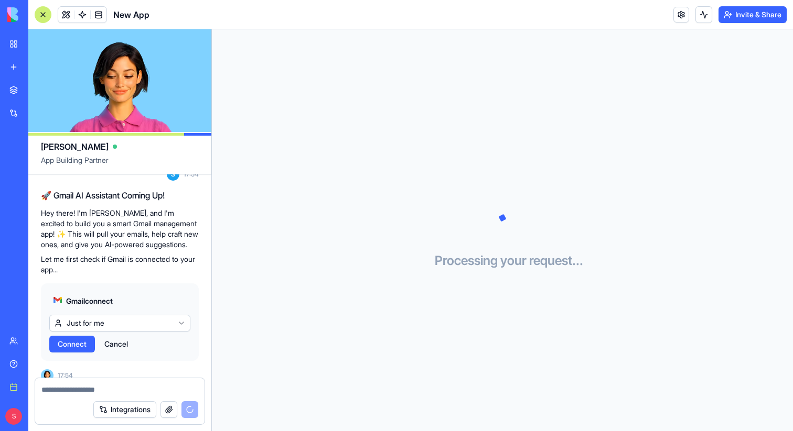
click at [139, 310] on html "BETA My workspace New app Marketplace Integrations Recent Daily Email Reminder …" at bounding box center [396, 215] width 793 height 431
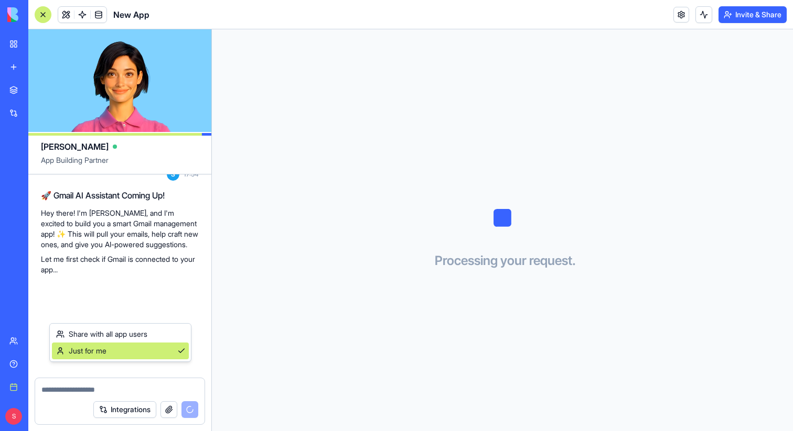
scroll to position [164, 0]
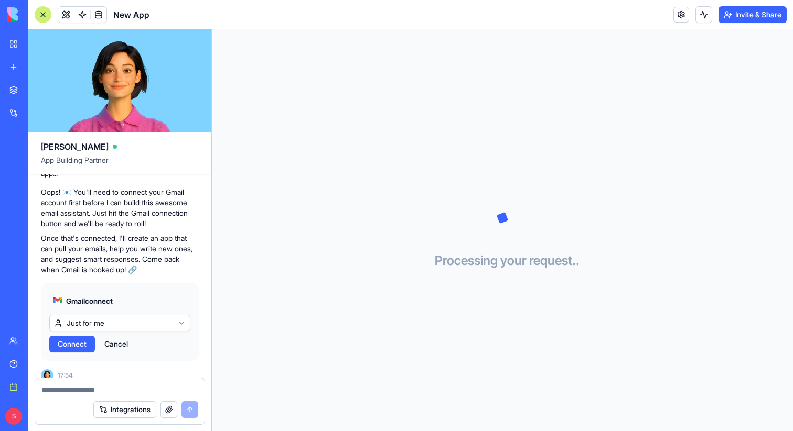
click at [102, 365] on html "BETA My workspace New app Marketplace Integrations Recent Daily Email Reminder …" at bounding box center [396, 215] width 793 height 431
click at [74, 339] on span "Connect" at bounding box center [72, 344] width 29 height 10
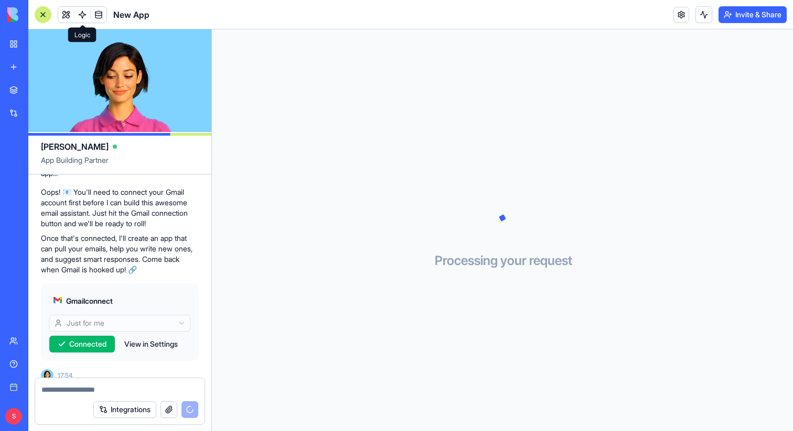
click at [83, 15] on link at bounding box center [82, 15] width 16 height 16
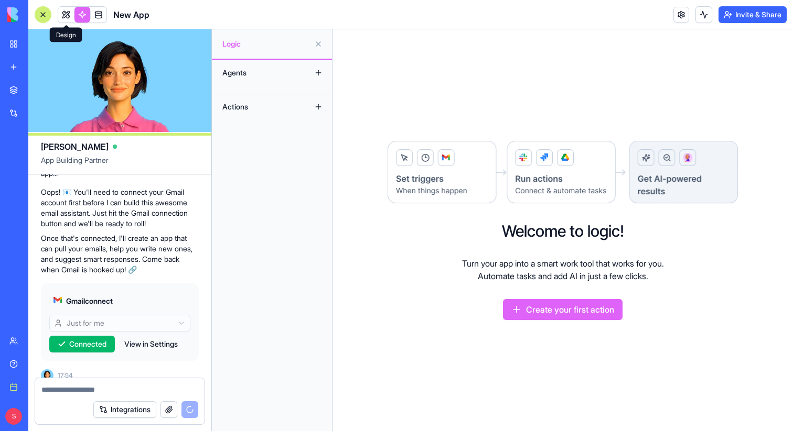
click at [63, 14] on link at bounding box center [66, 15] width 16 height 16
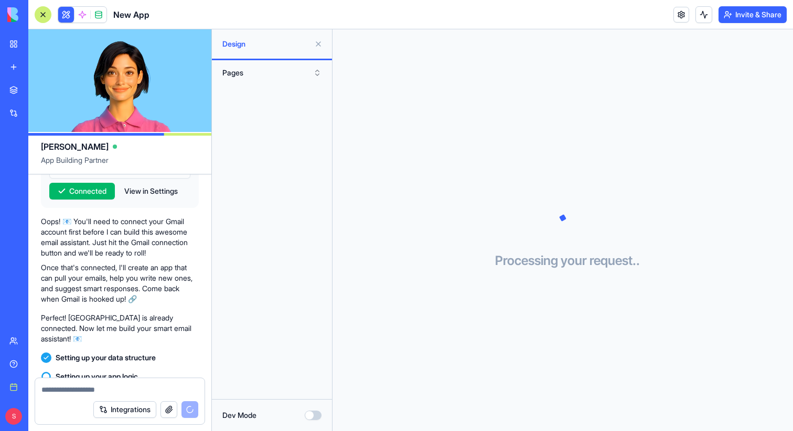
scroll to position [231, 0]
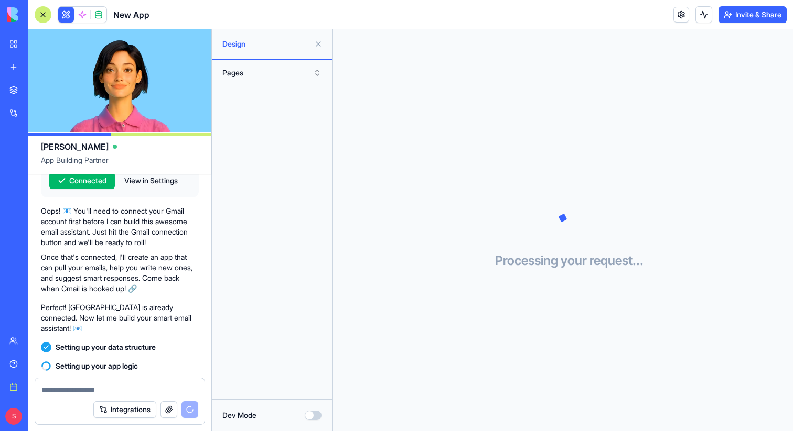
click at [118, 413] on button "Integrations" at bounding box center [124, 410] width 63 height 17
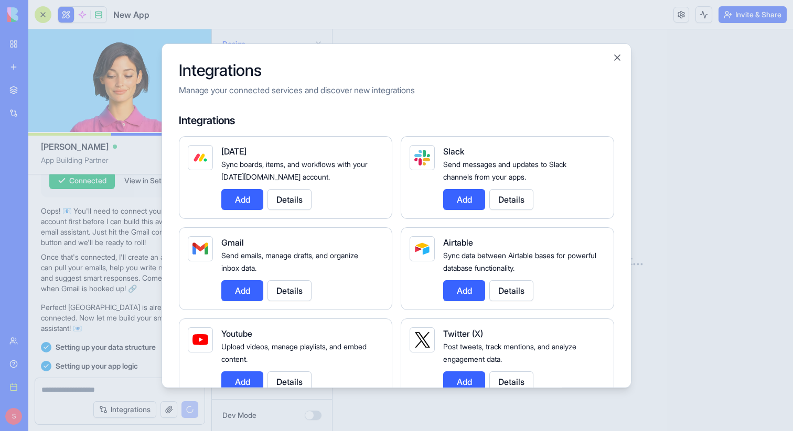
scroll to position [250, 0]
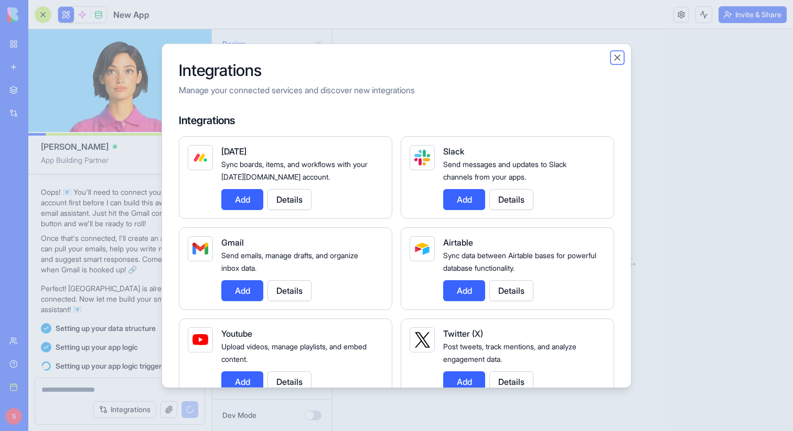
click at [617, 56] on button "Close" at bounding box center [617, 57] width 10 height 10
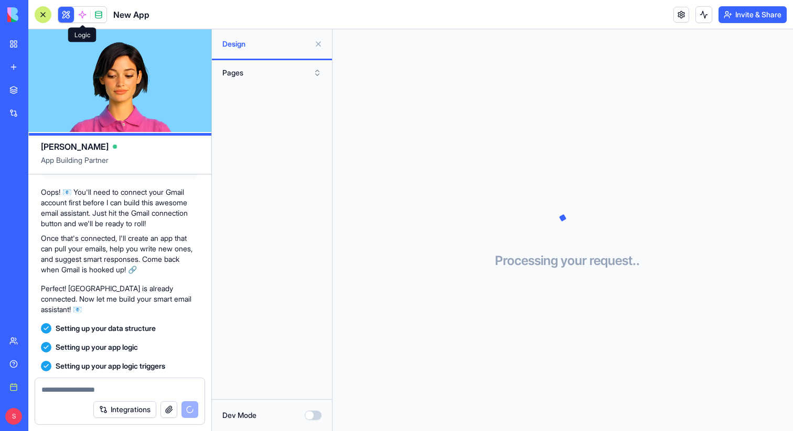
click at [82, 15] on span at bounding box center [82, 14] width 29 height 29
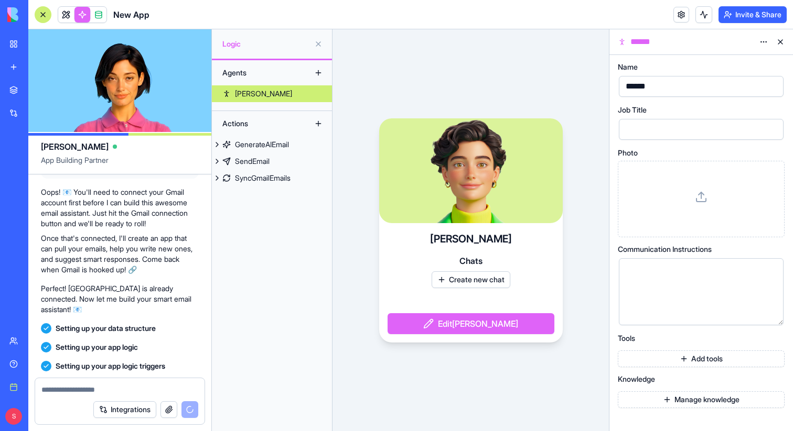
click at [779, 45] on button at bounding box center [780, 42] width 17 height 17
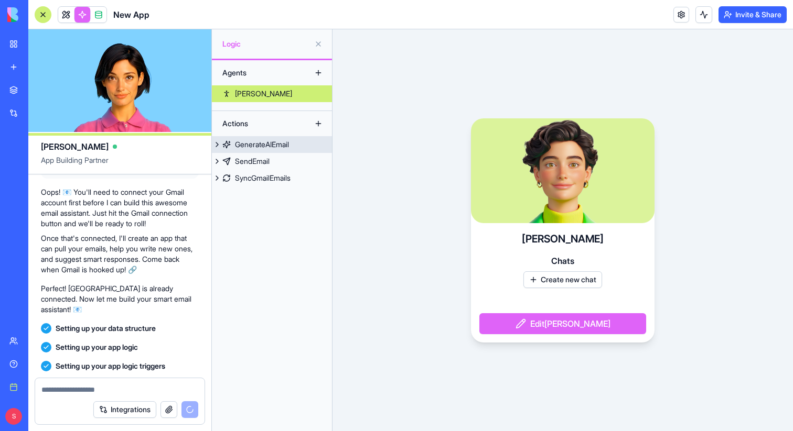
click at [272, 146] on div "GenerateAIEmail" at bounding box center [262, 144] width 54 height 10
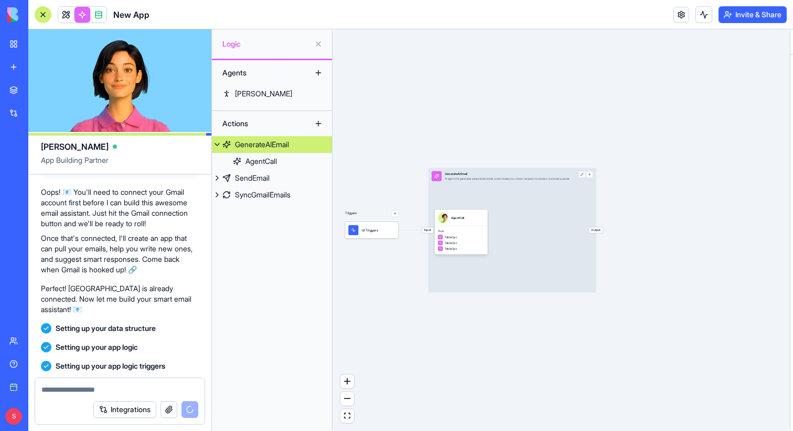
scroll to position [268, 0]
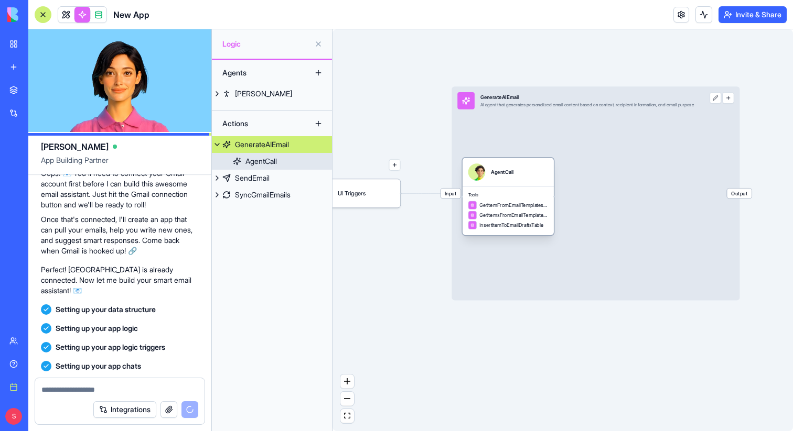
click at [514, 181] on div "AgentCall" at bounding box center [507, 172] width 91 height 28
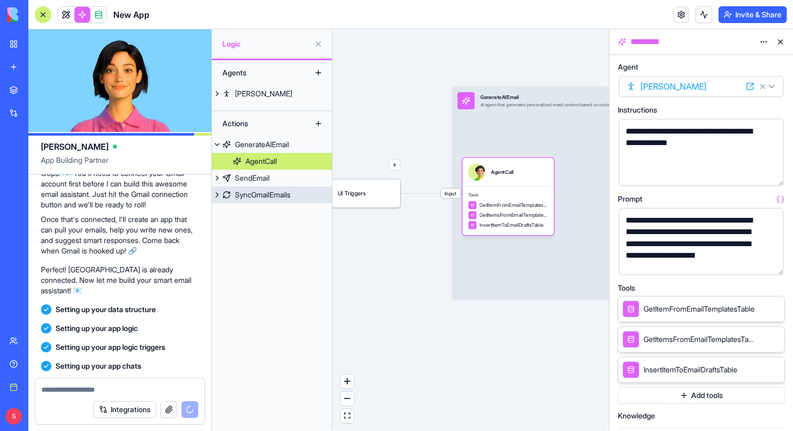
click at [256, 197] on div "SyncGmailEmails" at bounding box center [263, 195] width 56 height 10
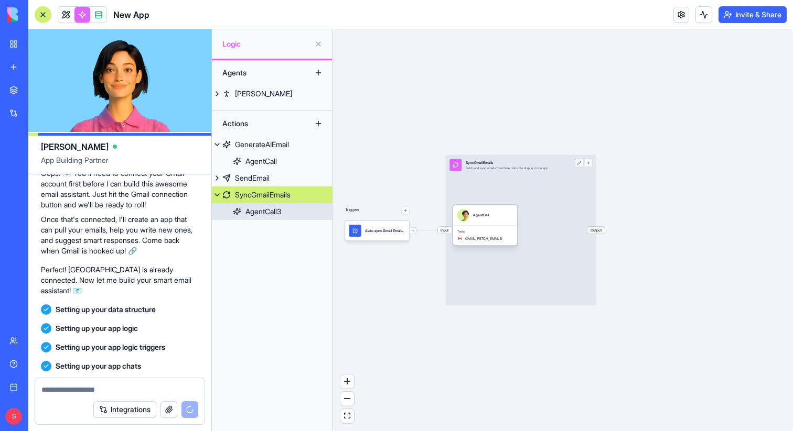
click at [472, 228] on div "Tools GMAIL_FETCH_EMAILS" at bounding box center [485, 235] width 64 height 20
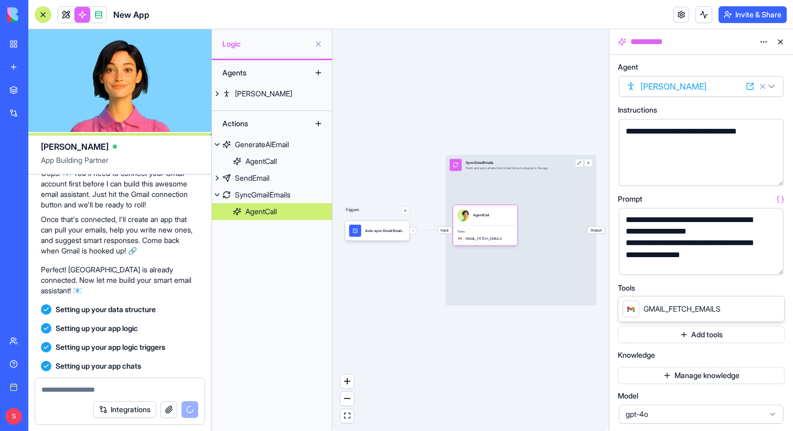
scroll to position [134, 0]
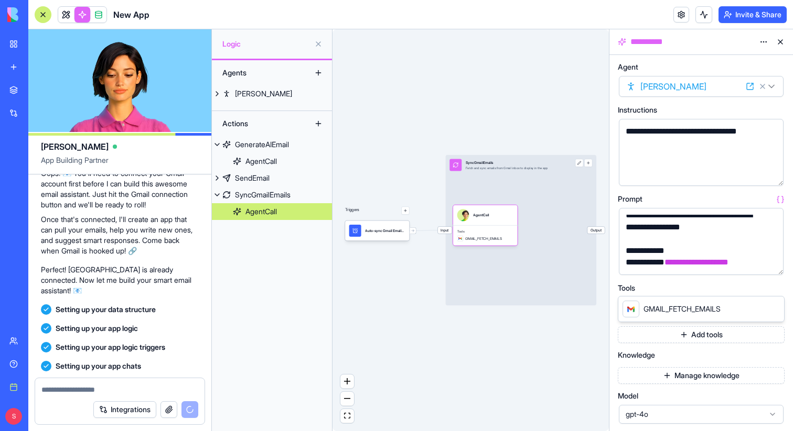
click at [780, 46] on button at bounding box center [780, 42] width 17 height 17
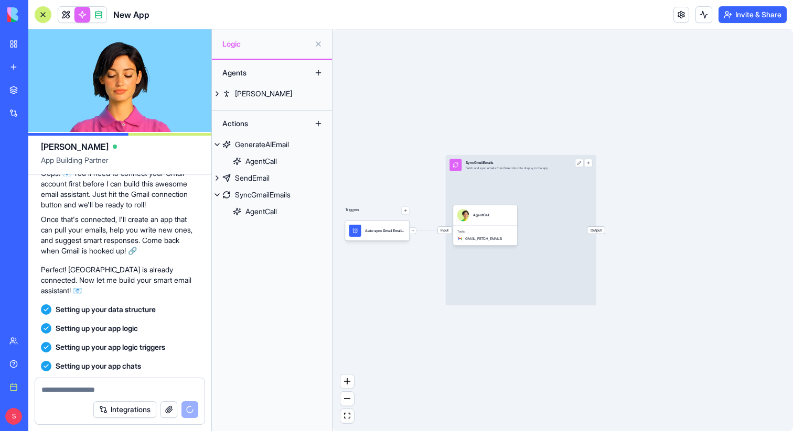
scroll to position [0, 0]
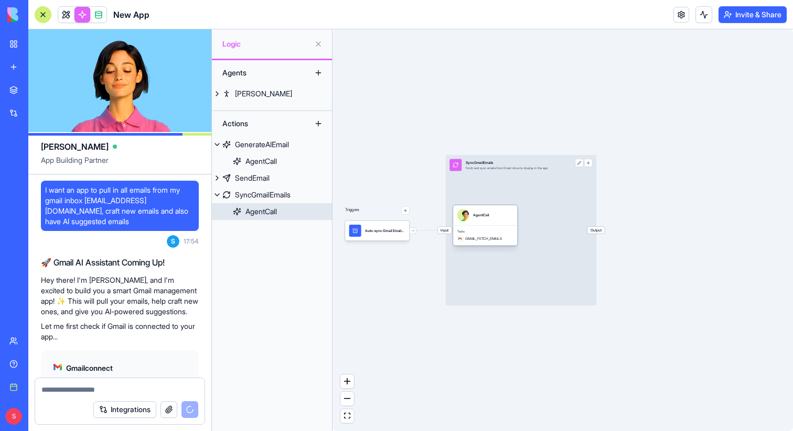
click at [482, 221] on div "AgentCall" at bounding box center [481, 215] width 16 height 12
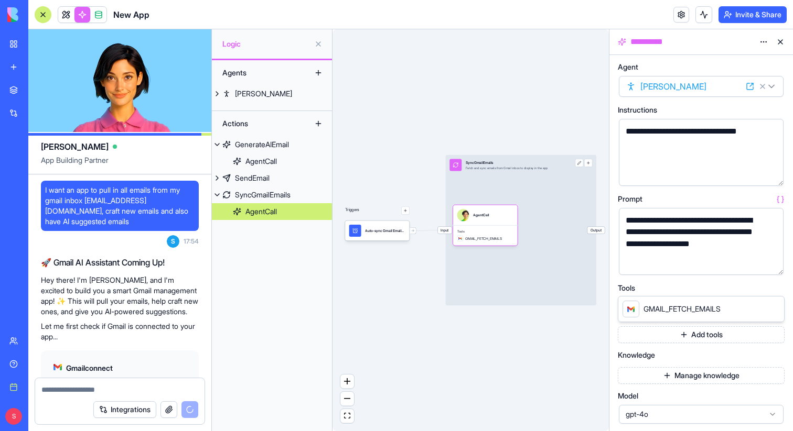
click at [769, 176] on button "button" at bounding box center [772, 175] width 17 height 17
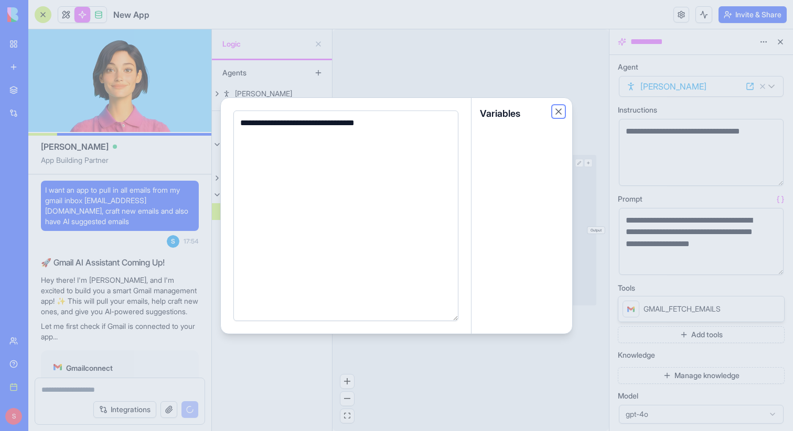
click at [558, 111] on button "Close" at bounding box center [558, 111] width 10 height 10
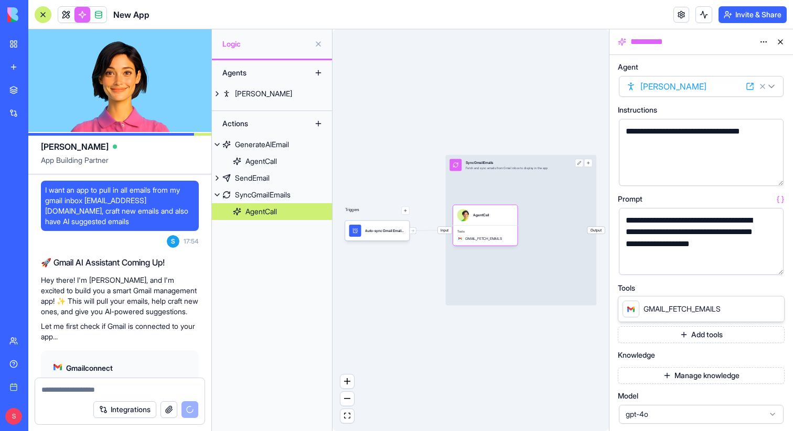
click at [780, 41] on button at bounding box center [780, 42] width 17 height 17
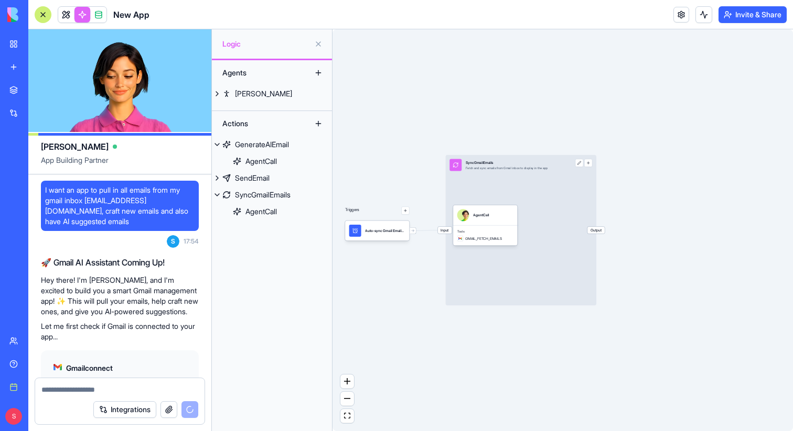
click at [316, 47] on button at bounding box center [318, 44] width 17 height 17
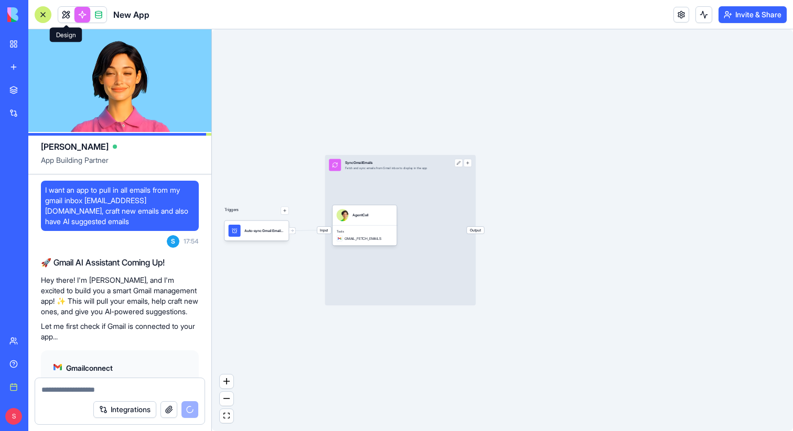
click at [61, 15] on link at bounding box center [66, 15] width 16 height 16
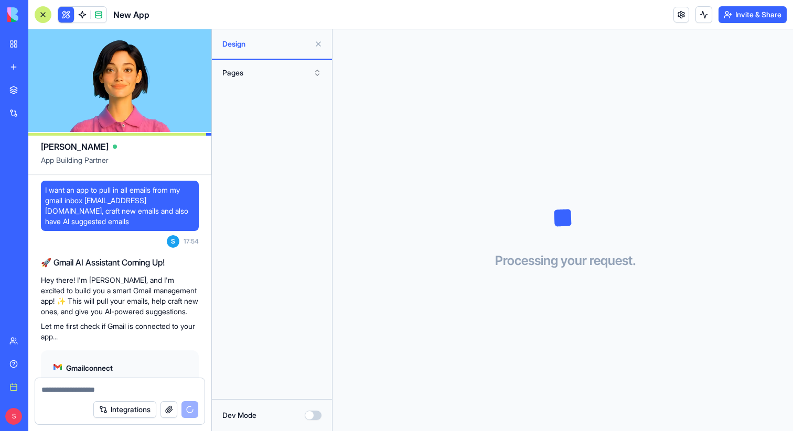
click at [317, 44] on button at bounding box center [318, 44] width 17 height 17
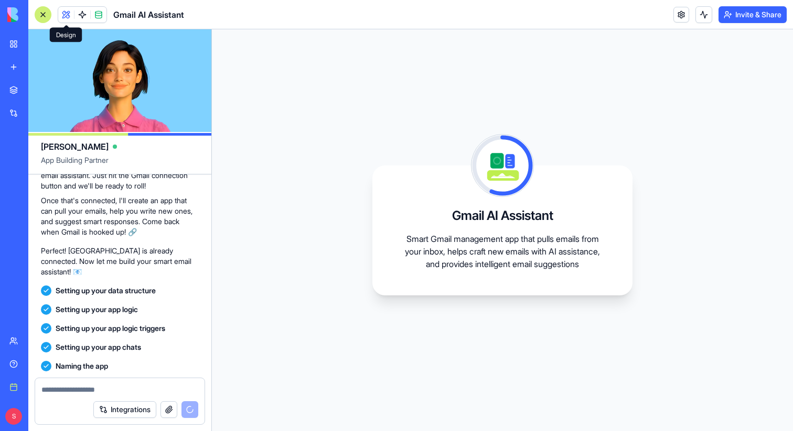
scroll to position [392, 0]
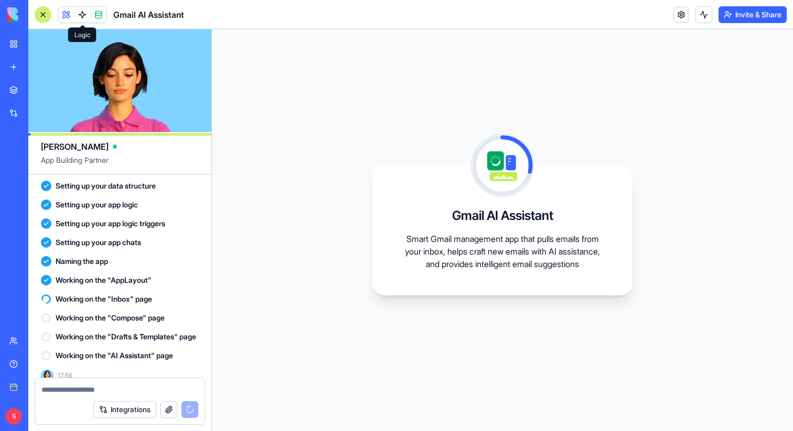
click at [77, 15] on link at bounding box center [82, 15] width 16 height 16
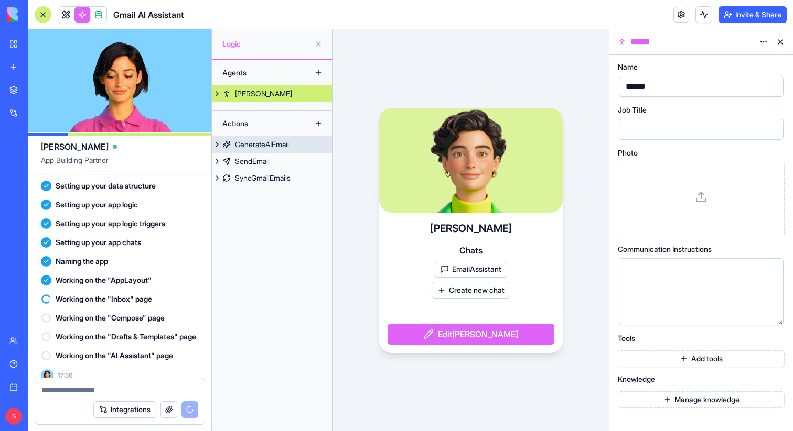
click at [264, 145] on div "GenerateAIEmail" at bounding box center [262, 144] width 54 height 10
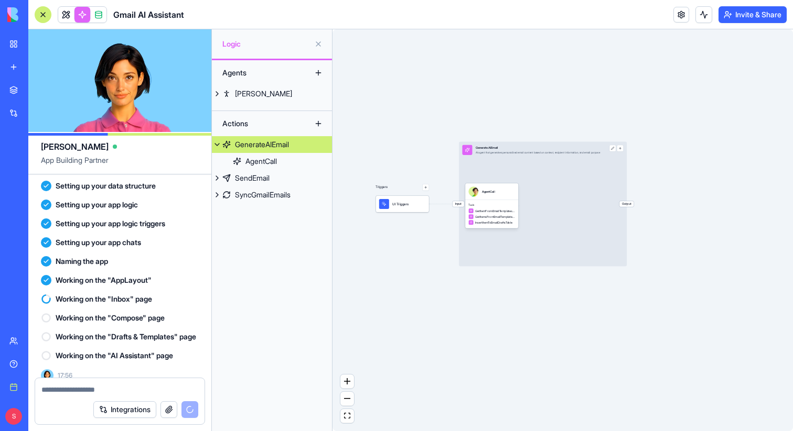
click at [95, 388] on textarea at bounding box center [119, 390] width 157 height 10
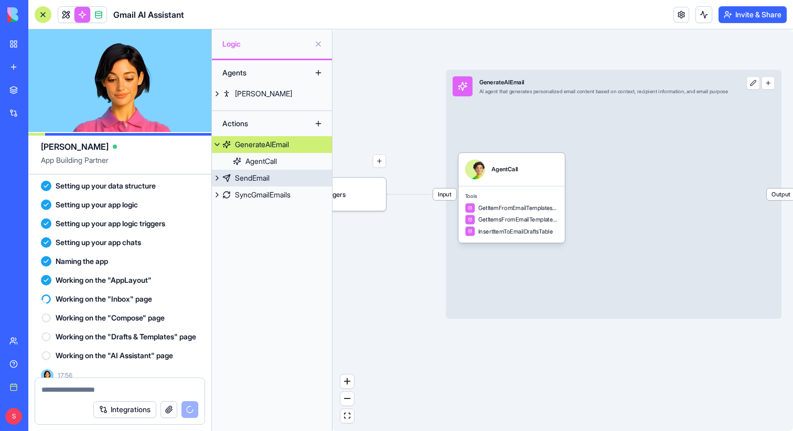
click at [263, 178] on div "SendEmail" at bounding box center [252, 178] width 35 height 10
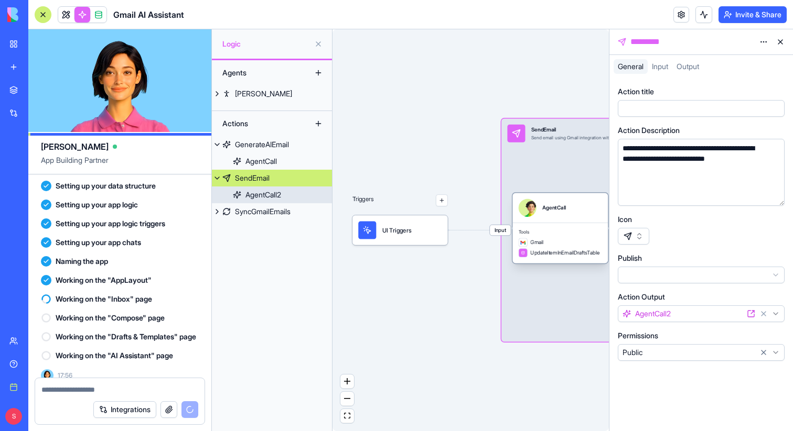
click at [547, 211] on div "AgentCall" at bounding box center [554, 207] width 24 height 7
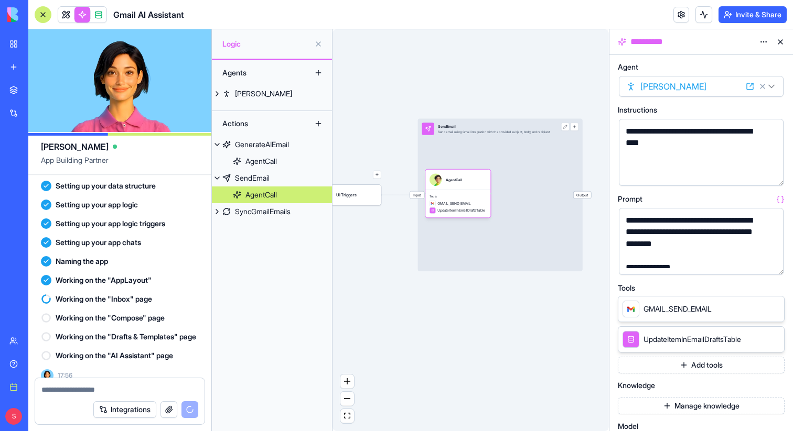
click at [780, 42] on button at bounding box center [780, 42] width 17 height 17
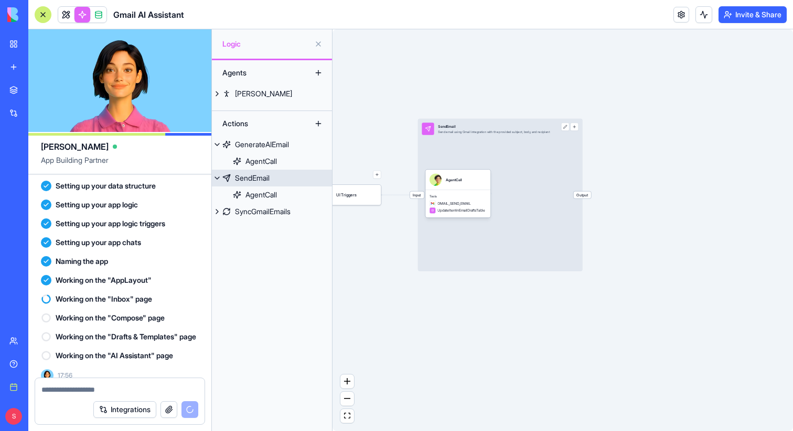
click at [487, 128] on div "SendEmail" at bounding box center [494, 126] width 112 height 5
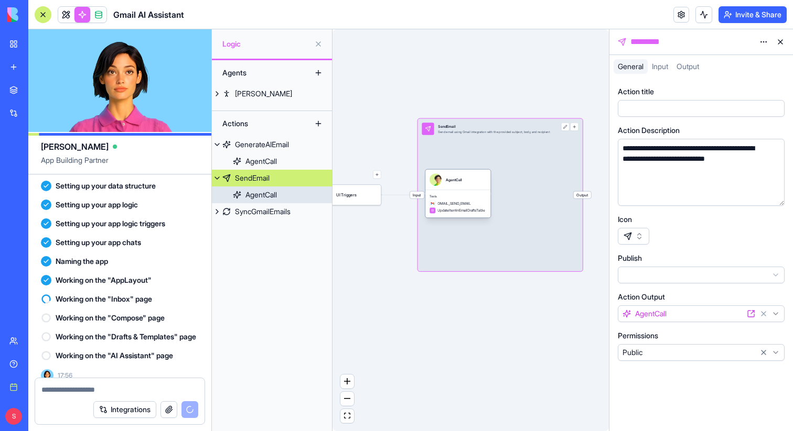
click at [472, 187] on div "AgentCall" at bounding box center [457, 180] width 65 height 20
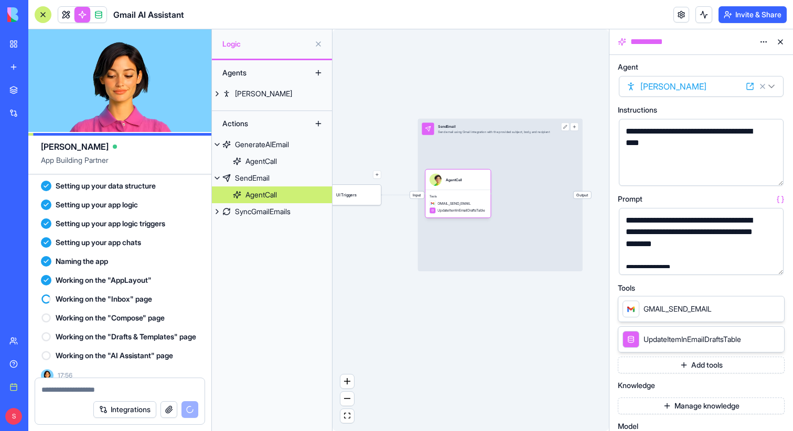
click at [684, 366] on button "Add tools" at bounding box center [701, 365] width 167 height 17
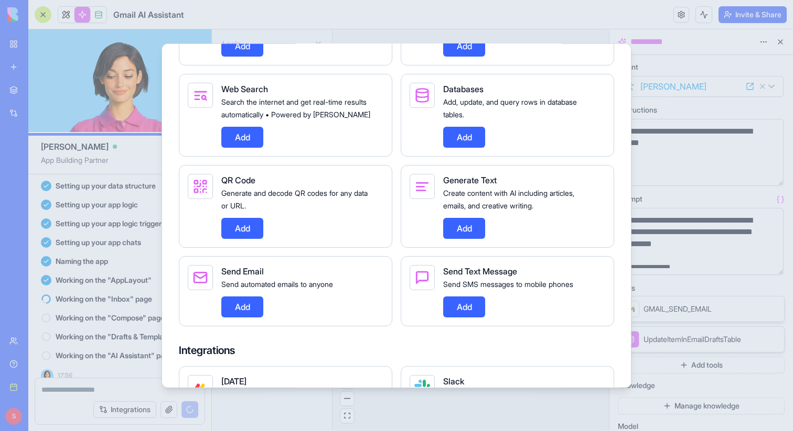
scroll to position [713, 0]
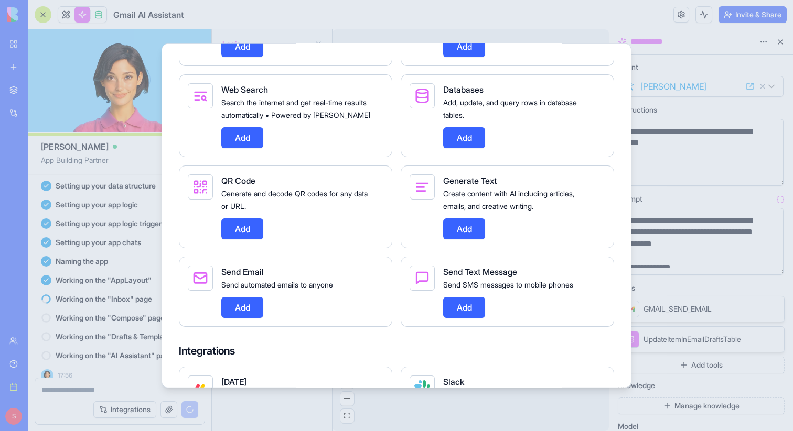
click at [470, 318] on button "Add" at bounding box center [464, 307] width 42 height 21
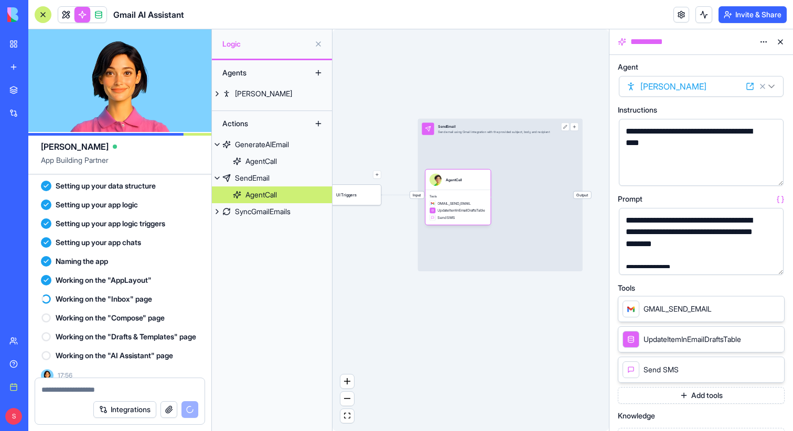
click at [773, 268] on button "button" at bounding box center [772, 264] width 17 height 17
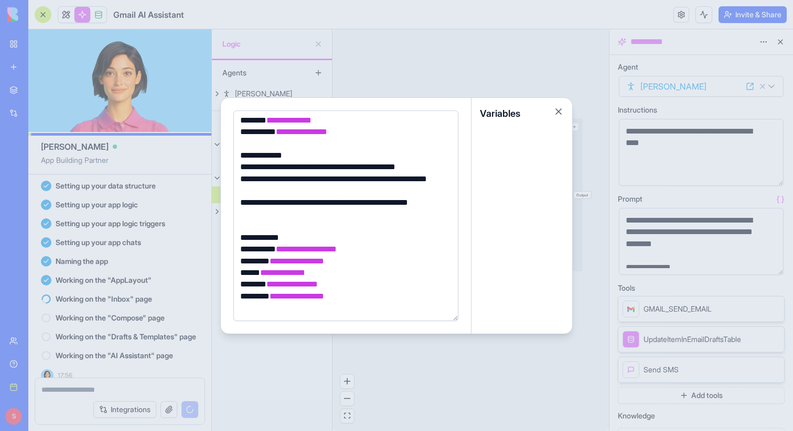
scroll to position [84, 0]
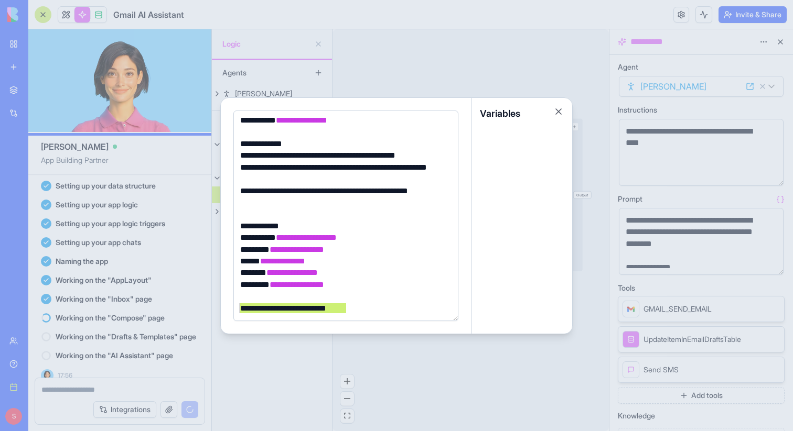
drag, startPoint x: 368, startPoint y: 305, endPoint x: 226, endPoint y: 308, distance: 141.6
click at [226, 308] on div "**********" at bounding box center [346, 216] width 251 height 236
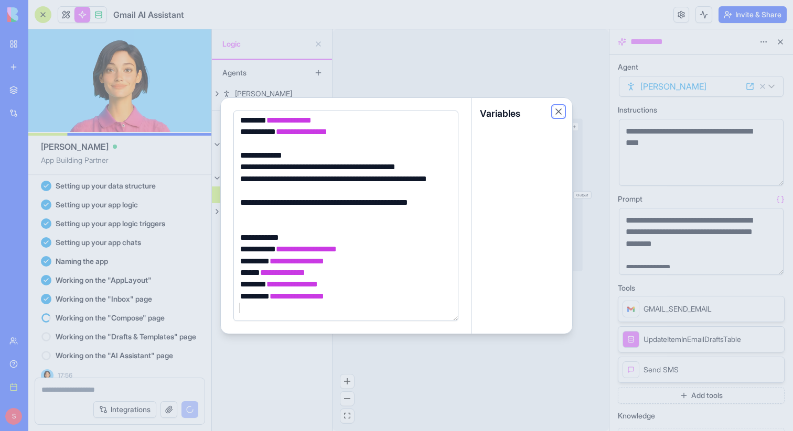
click at [557, 107] on button "Close" at bounding box center [558, 111] width 10 height 10
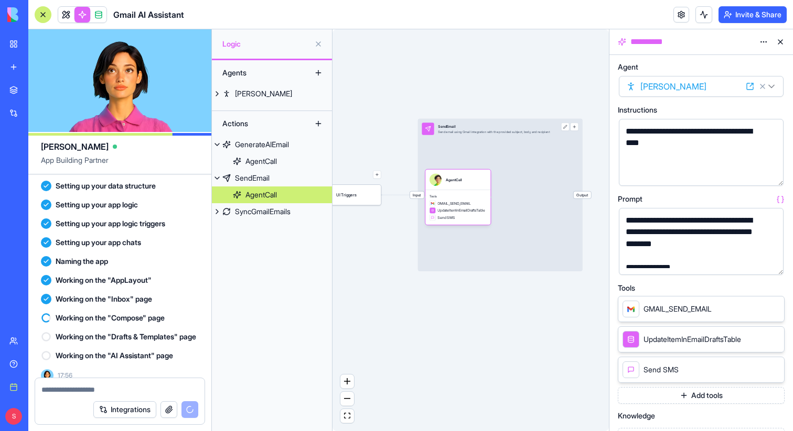
click at [770, 369] on icon at bounding box center [773, 369] width 8 height 8
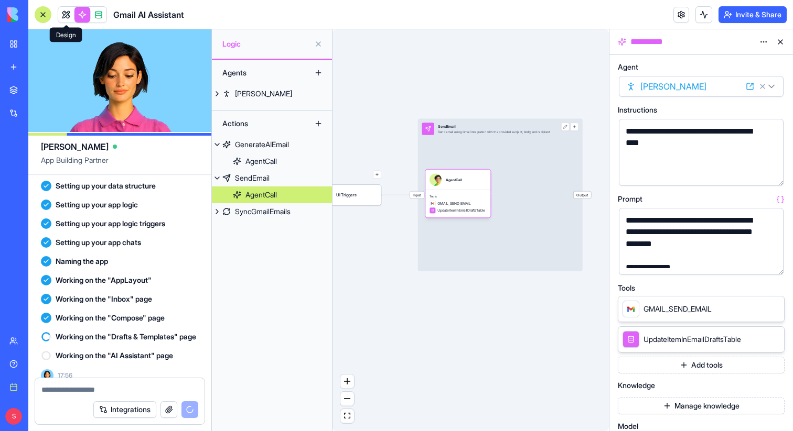
click at [64, 15] on link at bounding box center [66, 15] width 16 height 16
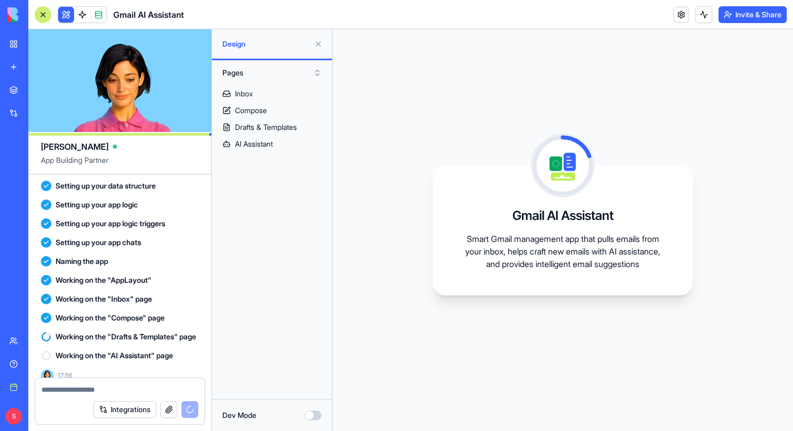
click at [45, 16] on div at bounding box center [43, 14] width 17 height 17
